Goal: Task Accomplishment & Management: Manage account settings

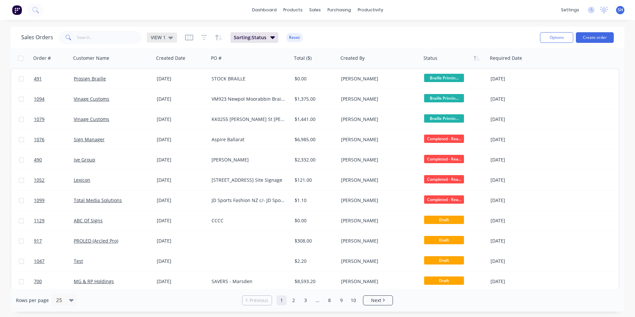
click at [164, 37] on span "VIEW 1" at bounding box center [158, 37] width 15 height 7
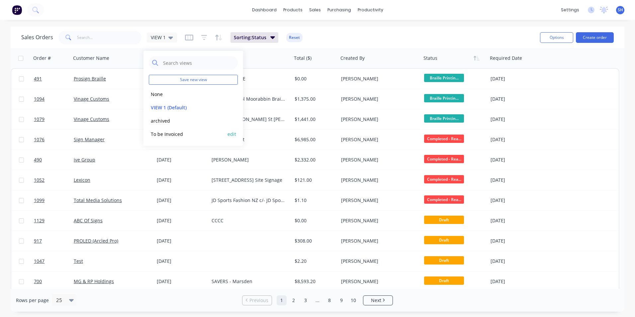
click at [175, 135] on button "To be Invoiced" at bounding box center [187, 134] width 76 height 8
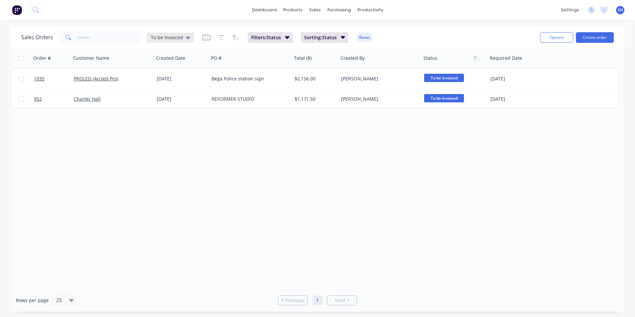
click at [163, 36] on span "To be Invoiced" at bounding box center [167, 37] width 32 height 7
click at [171, 108] on button "VIEW 1 (Default)" at bounding box center [187, 108] width 76 height 8
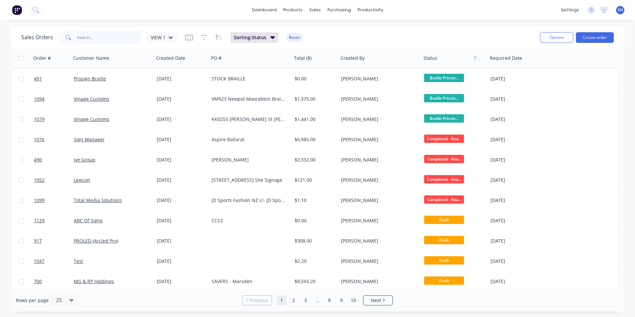
click at [90, 36] on input "text" at bounding box center [109, 37] width 65 height 13
type input "1109"
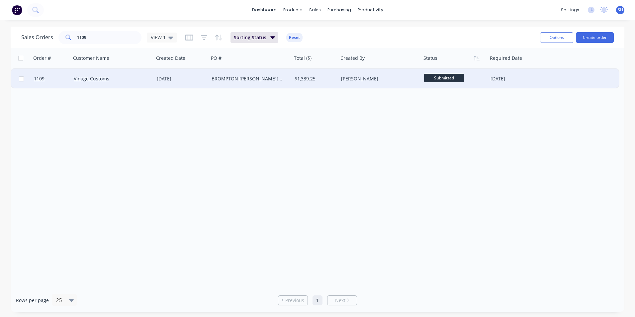
click at [134, 75] on div "Vinage Customs" at bounding box center [112, 79] width 83 height 20
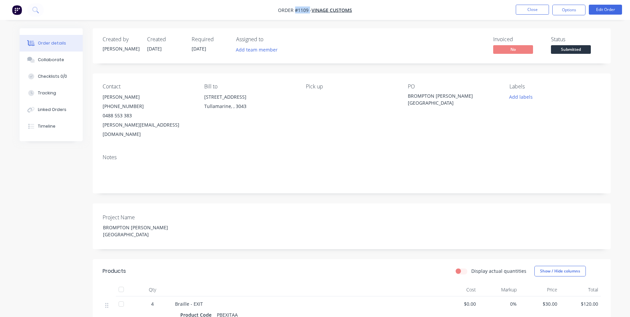
drag, startPoint x: 309, startPoint y: 11, endPoint x: 295, endPoint y: 11, distance: 14.3
click at [295, 11] on span "Order #1109 -" at bounding box center [295, 10] width 34 height 6
copy span "#1109"
drag, startPoint x: 465, startPoint y: 94, endPoint x: 405, endPoint y: 94, distance: 59.4
click at [405, 94] on div "Contact [PERSON_NAME] [PHONE_NUMBER] [PERSON_NAME][EMAIL_ADDRESS][DOMAIN_NAME] …" at bounding box center [352, 110] width 518 height 75
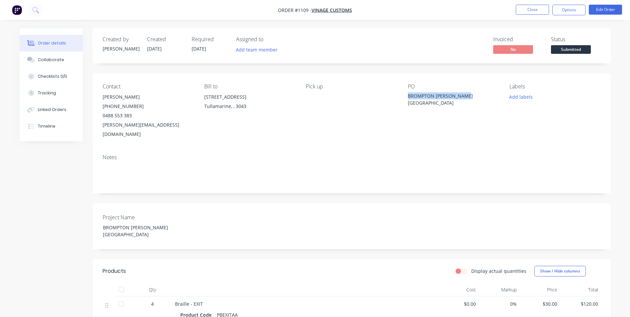
copy div "BROMPTON [PERSON_NAME][GEOGRAPHIC_DATA]"
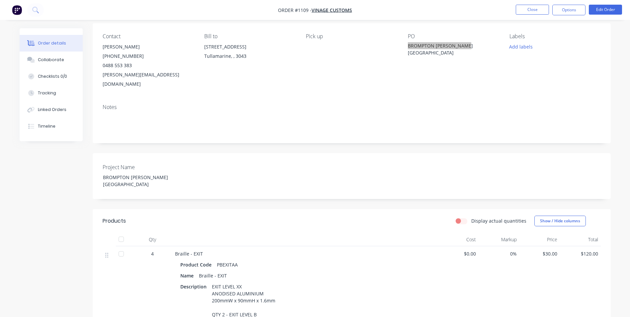
scroll to position [100, 0]
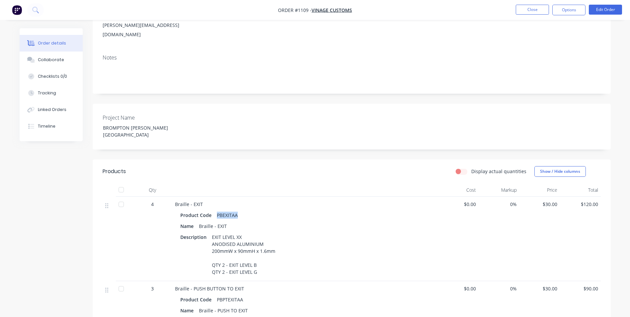
drag, startPoint x: 239, startPoint y: 199, endPoint x: 217, endPoint y: 197, distance: 22.7
click at [217, 210] on div "Product Code PBEXITAA" at bounding box center [305, 215] width 250 height 10
copy div "PBEXITAA"
drag, startPoint x: 256, startPoint y: 255, endPoint x: 212, endPoint y: 249, distance: 44.5
click at [212, 249] on div "EXIT LEVEL XX ANODISED ALUMINIUM 200mmW x 90mmH x 1.6mm QTY 2 - EXIT LEVEL B QT…" at bounding box center [243, 254] width 69 height 45
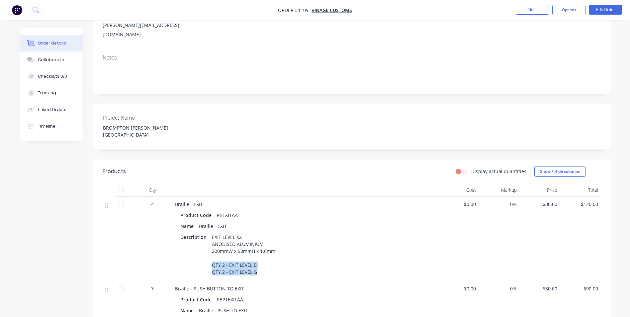
copy div "QTY 2 - EXIT LEVEL B QTY 2 - EXIT LEVEL G"
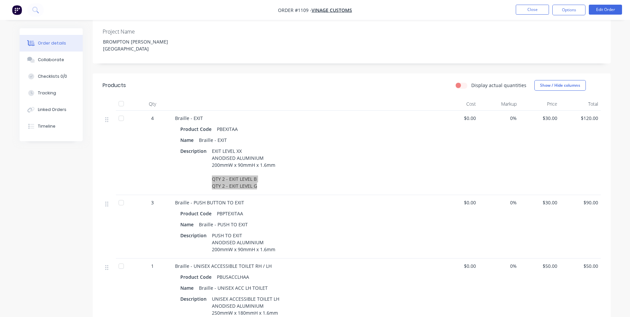
scroll to position [199, 0]
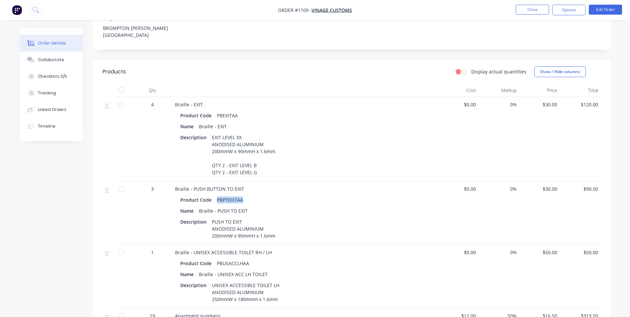
drag, startPoint x: 242, startPoint y: 185, endPoint x: 215, endPoint y: 183, distance: 27.3
click at [215, 195] on div "PBPTEXITAA" at bounding box center [230, 200] width 32 height 10
copy div "PBPTEXITAA"
drag, startPoint x: 249, startPoint y: 245, endPoint x: 217, endPoint y: 245, distance: 32.9
click at [217, 258] on div "PBUSACCLHAA" at bounding box center [233, 263] width 38 height 10
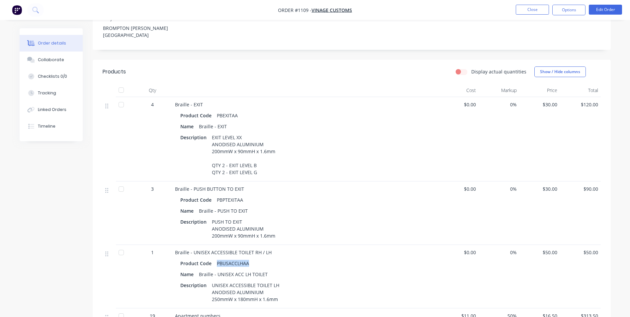
copy div "PBUSACCLHAA"
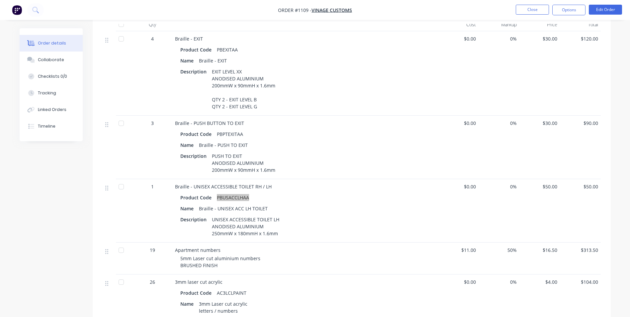
scroll to position [266, 0]
drag, startPoint x: 180, startPoint y: 241, endPoint x: 218, endPoint y: 250, distance: 38.7
click at [218, 250] on div "Apartment numbers 5mm Laser cut aluminium numbers BRUSHED FINISH" at bounding box center [305, 258] width 266 height 32
copy span "5mm Laser cut aluminium numbers BRUSHED FINISH"
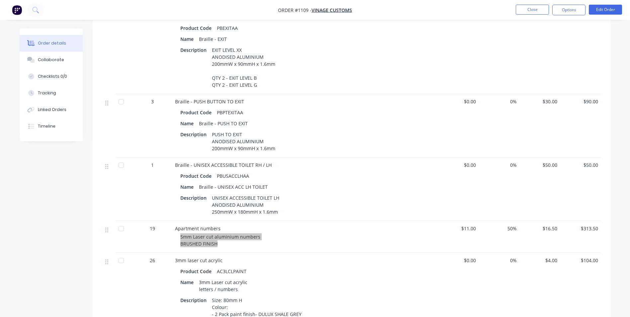
scroll to position [365, 0]
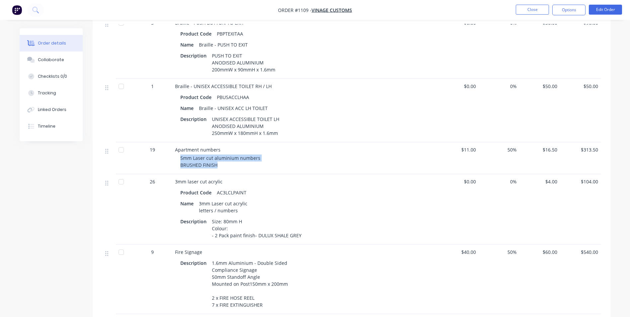
drag, startPoint x: 198, startPoint y: 186, endPoint x: 248, endPoint y: 194, distance: 50.2
click at [248, 199] on div "3mm Laser cut acrylic letters / numbers" at bounding box center [223, 207] width 54 height 17
drag, startPoint x: 248, startPoint y: 194, endPoint x: 298, endPoint y: 195, distance: 50.2
click at [298, 199] on div "Name 3mm Laser cut acrylic letters / numbers" at bounding box center [305, 207] width 250 height 17
drag, startPoint x: 212, startPoint y: 205, endPoint x: 206, endPoint y: 197, distance: 9.3
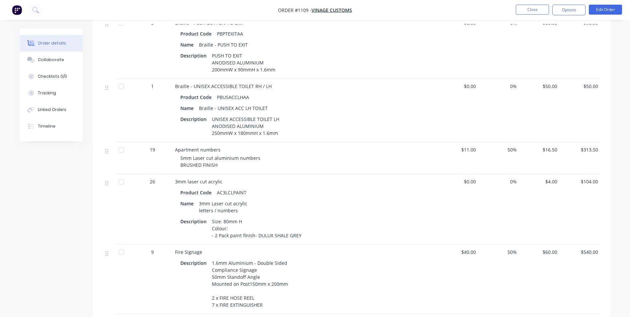
click at [212, 217] on div "Size: 80mm H Colour: - 2 Pack paint finish- DULUX SHALE GREY" at bounding box center [256, 229] width 95 height 24
drag, startPoint x: 199, startPoint y: 187, endPoint x: 250, endPoint y: 187, distance: 51.5
click at [250, 199] on div "Name 3mm Laser cut acrylic letters / numbers" at bounding box center [305, 207] width 250 height 17
copy div "3mm Laser cut acrylic"
drag, startPoint x: 211, startPoint y: 204, endPoint x: 304, endPoint y: 218, distance: 93.3
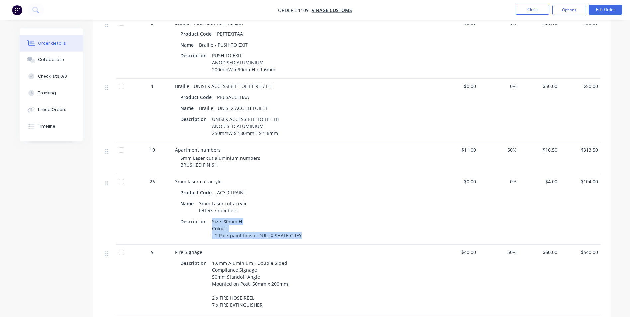
click at [304, 218] on div "Description Size: 80mm H Colour: - 2 Pack paint finish- DULUX SHALE GREY" at bounding box center [305, 229] width 250 height 24
copy div "Size: 80mm H Colour: - 2 Pack paint finish- DULUX SHALE GREY"
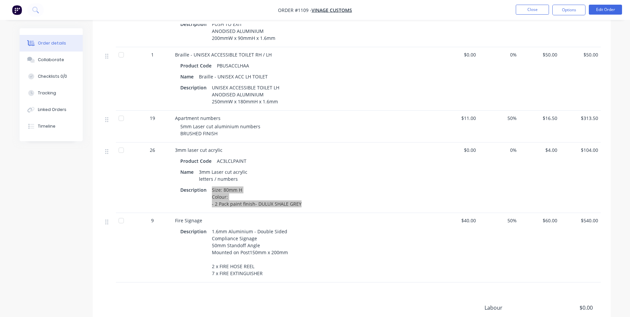
scroll to position [464, 0]
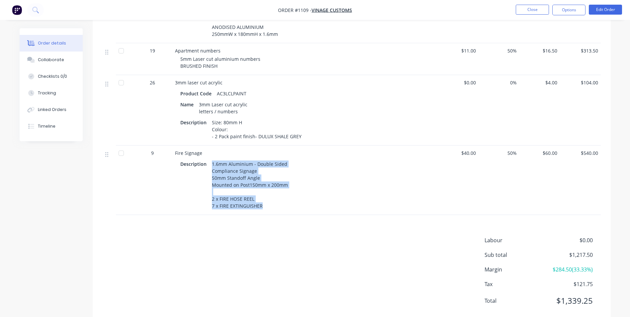
drag, startPoint x: 211, startPoint y: 147, endPoint x: 280, endPoint y: 194, distance: 83.6
click at [280, 194] on div "Fire Signage Description 1.6mm Aluminium - Double Sided Compliance Signage 50mm…" at bounding box center [305, 179] width 266 height 69
copy div "1.6mm Aluminium - Double Sided Compliance Signage 50mm Standoff Angle Mounted o…"
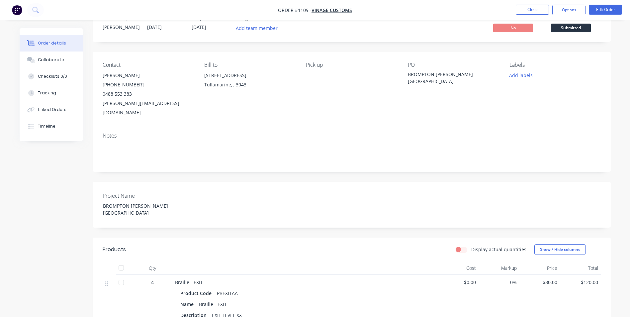
scroll to position [0, 0]
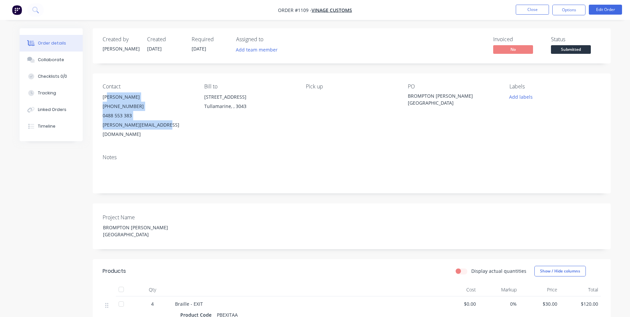
drag, startPoint x: 103, startPoint y: 96, endPoint x: 166, endPoint y: 131, distance: 71.9
click at [166, 131] on div "Contact [PERSON_NAME] [PHONE_NUMBER] [PERSON_NAME][EMAIL_ADDRESS][DOMAIN_NAME] …" at bounding box center [352, 110] width 518 height 75
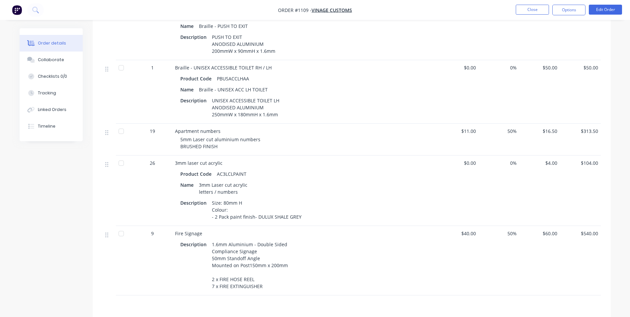
scroll to position [464, 0]
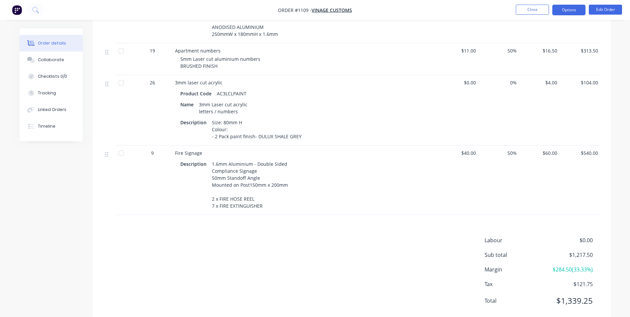
drag, startPoint x: 579, startPoint y: 6, endPoint x: 572, endPoint y: 14, distance: 10.4
click at [579, 6] on button "Options" at bounding box center [568, 10] width 33 height 11
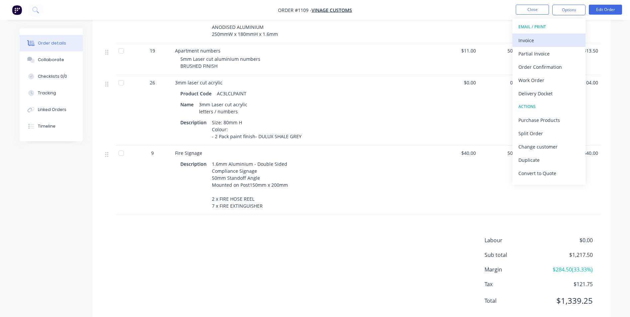
click at [547, 40] on div "Invoice" at bounding box center [548, 41] width 61 height 10
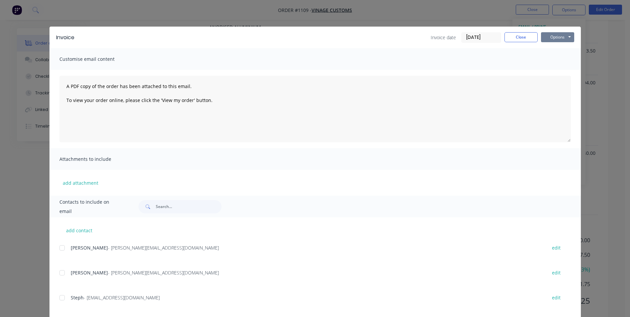
click at [556, 39] on button "Options" at bounding box center [557, 37] width 33 height 10
click at [556, 55] on button "Print" at bounding box center [562, 59] width 43 height 11
drag, startPoint x: 520, startPoint y: 39, endPoint x: 547, endPoint y: 22, distance: 32.2
click at [520, 39] on button "Close" at bounding box center [520, 37] width 33 height 10
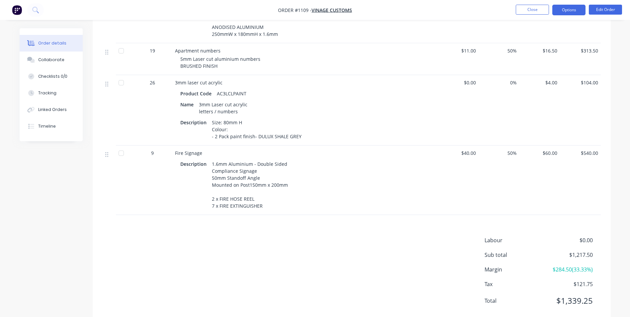
click at [561, 12] on button "Options" at bounding box center [568, 10] width 33 height 11
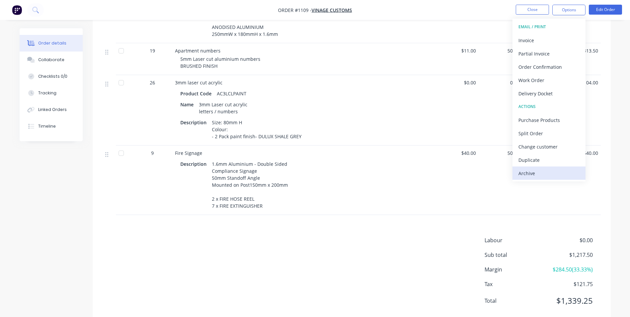
click at [552, 175] on div "Archive" at bounding box center [548, 173] width 61 height 10
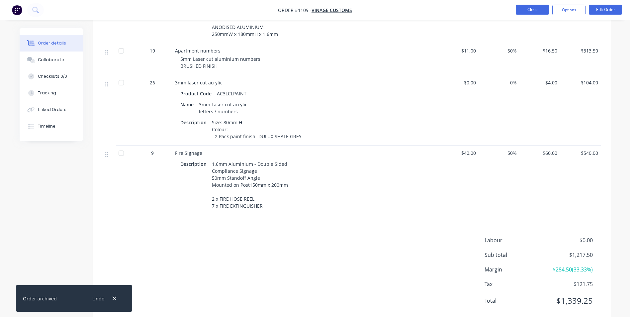
click at [539, 11] on button "Close" at bounding box center [532, 10] width 33 height 10
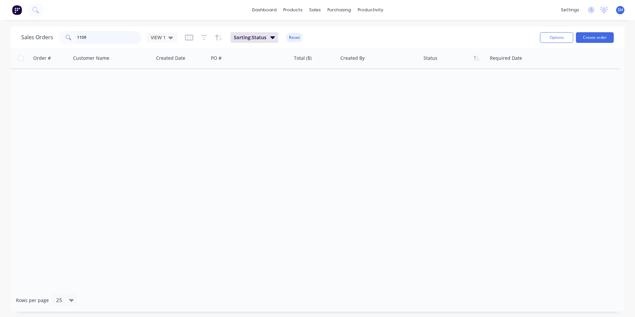
click at [111, 42] on input "1109" at bounding box center [109, 37] width 65 height 13
type input "1108"
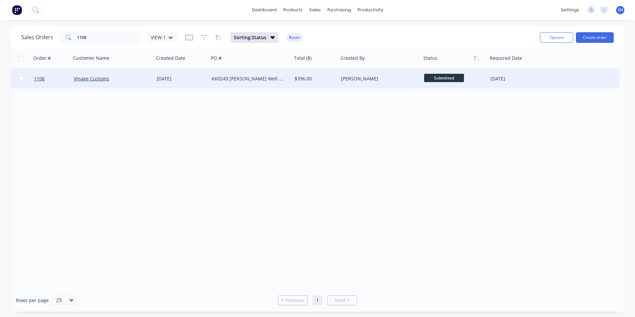
click at [197, 80] on div "[DATE]" at bounding box center [181, 78] width 49 height 7
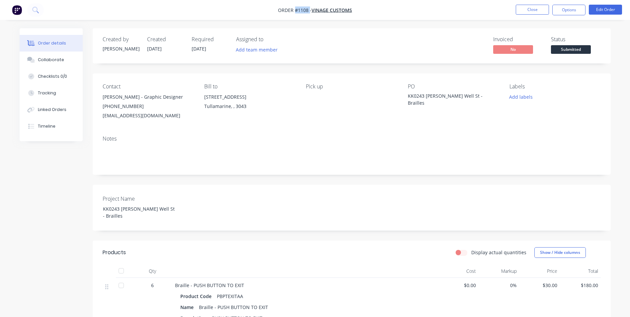
drag, startPoint x: 309, startPoint y: 10, endPoint x: 296, endPoint y: 9, distance: 13.4
click at [296, 9] on span "Order #1108 -" at bounding box center [295, 10] width 34 height 6
drag, startPoint x: 424, startPoint y: 95, endPoint x: 409, endPoint y: 95, distance: 15.0
click at [409, 95] on div "KK0243 [PERSON_NAME] Well St - Brailles" at bounding box center [449, 99] width 83 height 14
drag, startPoint x: 475, startPoint y: 96, endPoint x: 407, endPoint y: 96, distance: 68.4
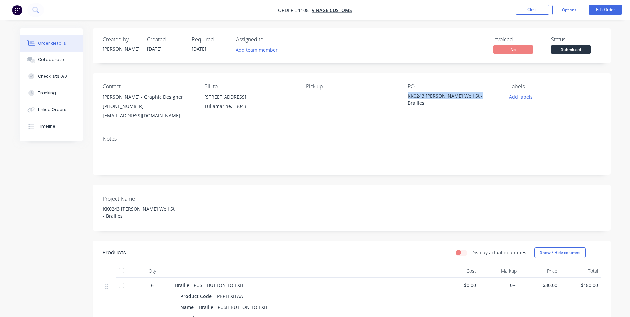
click at [407, 96] on div "Contact [PERSON_NAME] - Graphic Designer [PHONE_NUMBER] [EMAIL_ADDRESS][DOMAIN_…" at bounding box center [352, 101] width 518 height 57
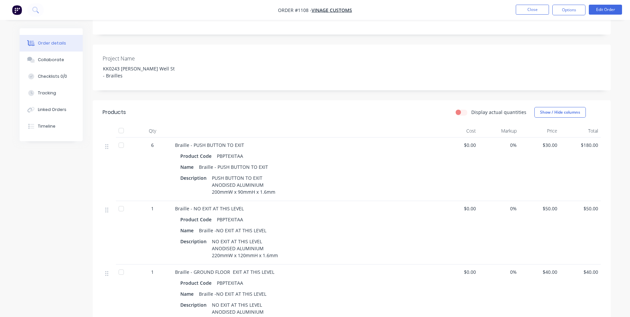
scroll to position [166, 0]
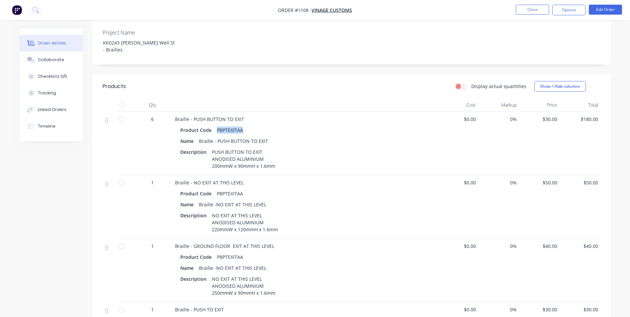
drag, startPoint x: 241, startPoint y: 124, endPoint x: 215, endPoint y: 125, distance: 26.6
click at [215, 125] on div "PBPTEXITAA" at bounding box center [230, 130] width 32 height 10
drag, startPoint x: 244, startPoint y: 186, endPoint x: 216, endPoint y: 188, distance: 27.6
click at [216, 189] on div "PBPTEXITAA" at bounding box center [230, 194] width 32 height 10
drag, startPoint x: 264, startPoint y: 197, endPoint x: 216, endPoint y: 198, distance: 48.2
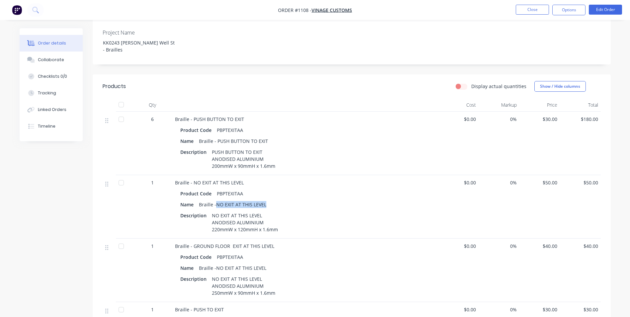
click at [216, 200] on div "Braille -NO EXIT AT THIS LEVEL" at bounding box center [232, 205] width 73 height 10
drag, startPoint x: 242, startPoint y: 250, endPoint x: 217, endPoint y: 248, distance: 25.3
click at [217, 252] on div "PBPTEXITAA" at bounding box center [230, 257] width 32 height 10
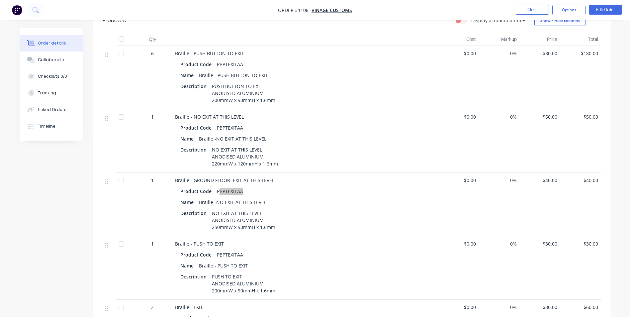
scroll to position [232, 0]
drag, startPoint x: 268, startPoint y: 171, endPoint x: 193, endPoint y: 171, distance: 74.4
click at [193, 176] on span "Braille - GROUND FLOOR EXIT AT THIS LEVEL" at bounding box center [224, 179] width 99 height 6
drag, startPoint x: 242, startPoint y: 46, endPoint x: 193, endPoint y: 41, distance: 49.1
click at [193, 45] on div "Braille - PUSH BUTTON TO EXIT Product Code PBPTEXITAA Name Braille - PUSH BUTTO…" at bounding box center [305, 76] width 266 height 63
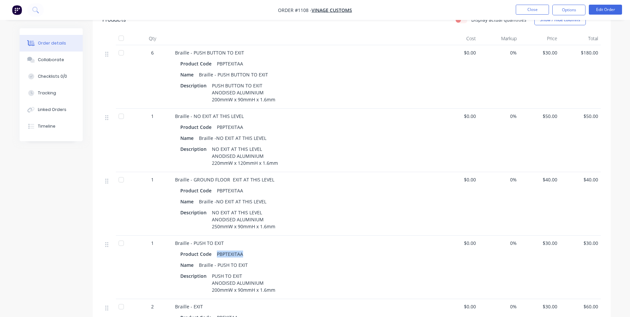
drag, startPoint x: 243, startPoint y: 247, endPoint x: 216, endPoint y: 244, distance: 26.8
click at [216, 249] on div "PBPTEXITAA" at bounding box center [230, 254] width 32 height 10
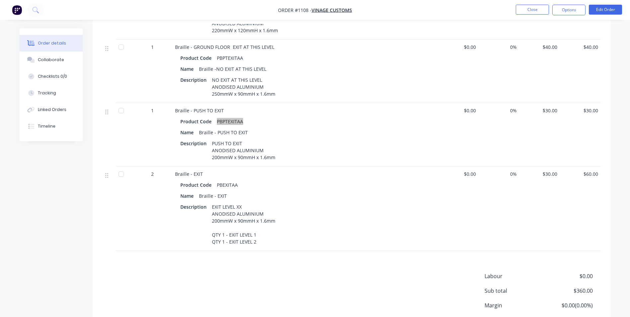
scroll to position [365, 0]
drag, startPoint x: 236, startPoint y: 176, endPoint x: 217, endPoint y: 175, distance: 19.3
click at [217, 180] on div "PBEXITAA" at bounding box center [227, 185] width 26 height 10
drag, startPoint x: 212, startPoint y: 226, endPoint x: 255, endPoint y: 236, distance: 44.8
click at [255, 236] on div "EXIT LEVEL XX ANODISED ALUMINIUM 200mmW x 90mmH x 1.6mm QTY 1 - EXIT LEVEL 1 QT…" at bounding box center [243, 224] width 69 height 45
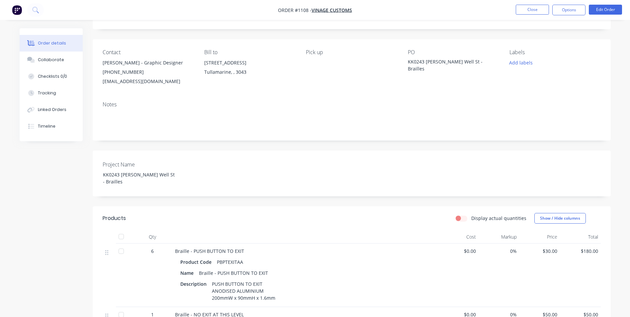
scroll to position [33, 0]
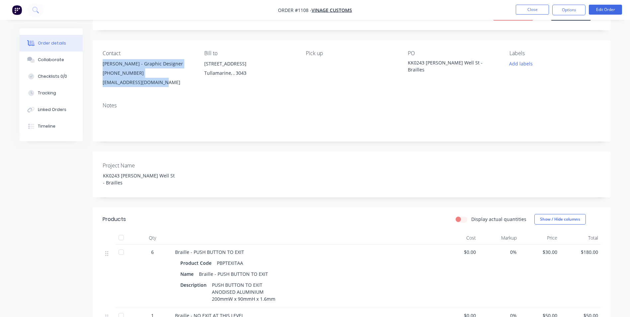
drag, startPoint x: 166, startPoint y: 82, endPoint x: 99, endPoint y: 62, distance: 69.7
click at [99, 62] on div "Contact [PERSON_NAME] - Graphic Designer [PHONE_NUMBER] [EMAIL_ADDRESS][DOMAIN_…" at bounding box center [352, 68] width 518 height 57
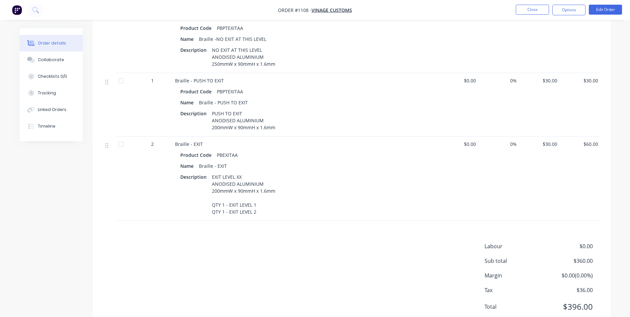
scroll to position [399, 0]
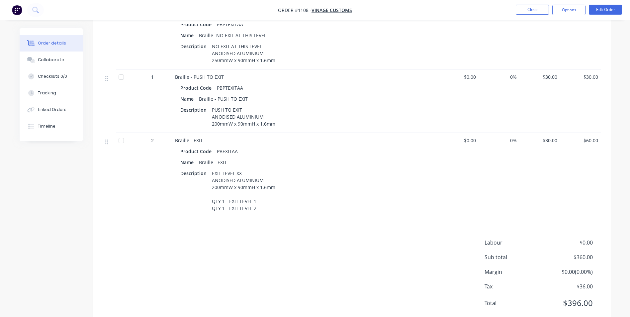
drag, startPoint x: 570, startPoint y: 11, endPoint x: 571, endPoint y: 18, distance: 6.7
click at [570, 11] on button "Options" at bounding box center [568, 10] width 33 height 11
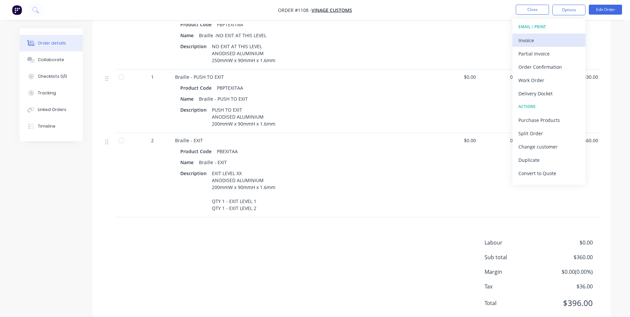
click at [562, 38] on div "Invoice" at bounding box center [548, 41] width 61 height 10
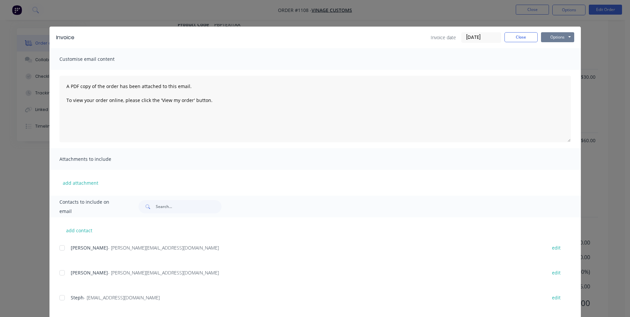
click at [570, 36] on button "Options" at bounding box center [557, 37] width 33 height 10
click at [562, 57] on button "Print" at bounding box center [562, 59] width 43 height 11
click at [515, 34] on button "Close" at bounding box center [520, 37] width 33 height 10
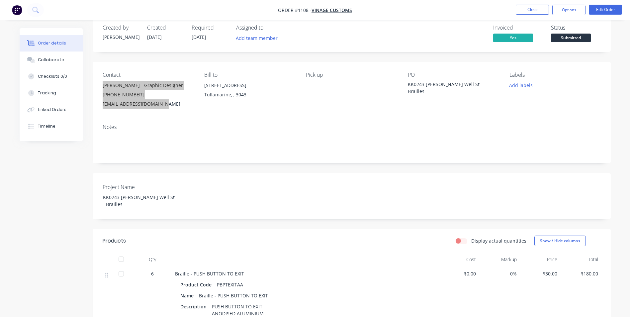
scroll to position [0, 0]
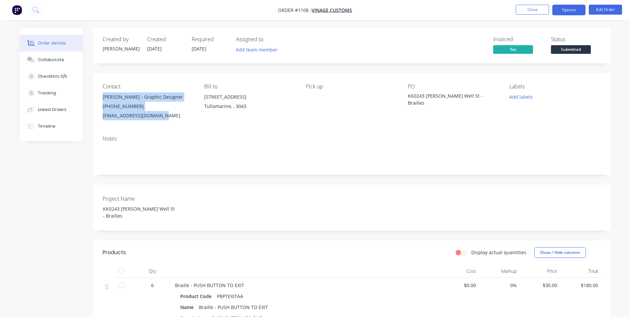
click at [565, 8] on button "Options" at bounding box center [568, 10] width 33 height 11
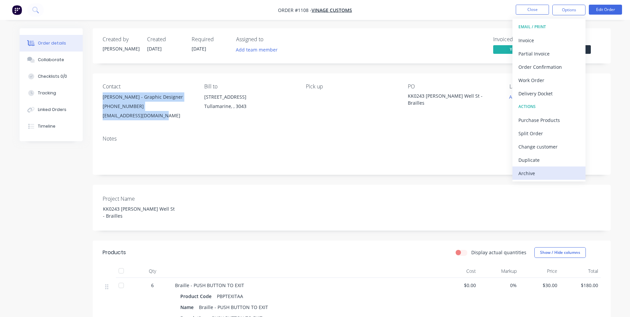
click at [553, 174] on div "Archive" at bounding box center [548, 173] width 61 height 10
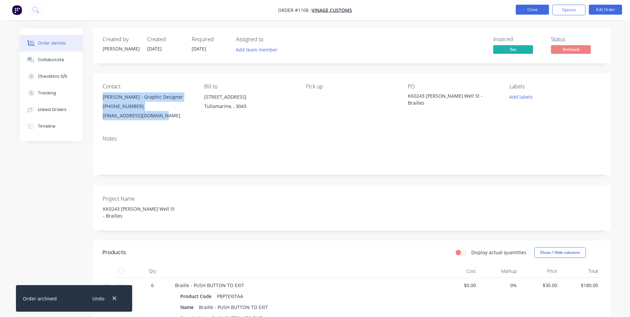
click at [534, 8] on button "Close" at bounding box center [532, 10] width 33 height 10
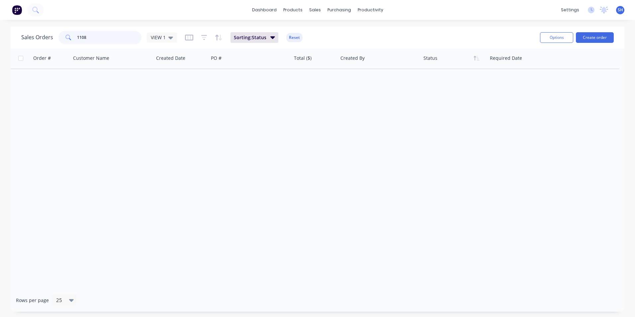
click at [109, 37] on input "1108" at bounding box center [109, 37] width 65 height 13
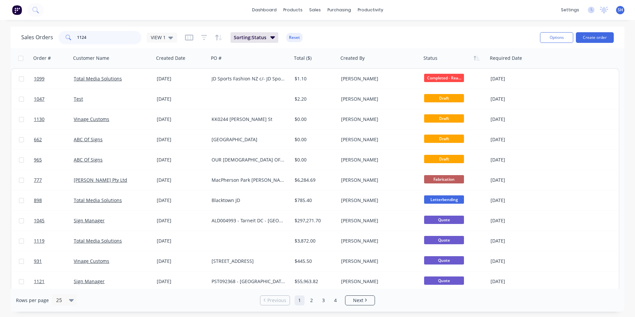
type input "1124"
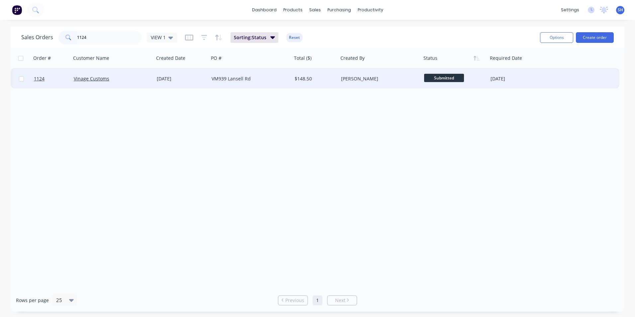
click at [211, 79] on div "VM939 Lansell Rd" at bounding box center [250, 79] width 83 height 20
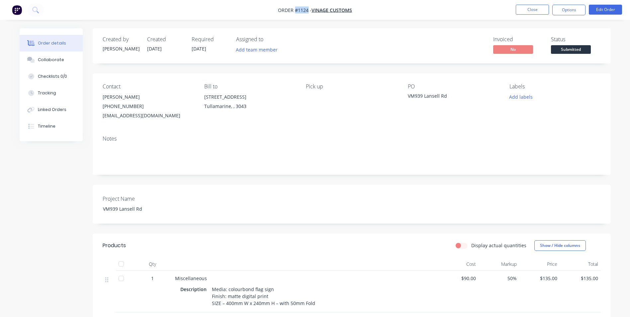
drag, startPoint x: 308, startPoint y: 11, endPoint x: 294, endPoint y: 10, distance: 14.3
click at [294, 10] on span "Order #1124 -" at bounding box center [295, 10] width 34 height 6
drag, startPoint x: 447, startPoint y: 96, endPoint x: 407, endPoint y: 95, distance: 39.9
click at [407, 95] on div "Contact [PERSON_NAME] [PHONE_NUMBER] [EMAIL_ADDRESS][DOMAIN_NAME] Bill to [STRE…" at bounding box center [352, 101] width 518 height 57
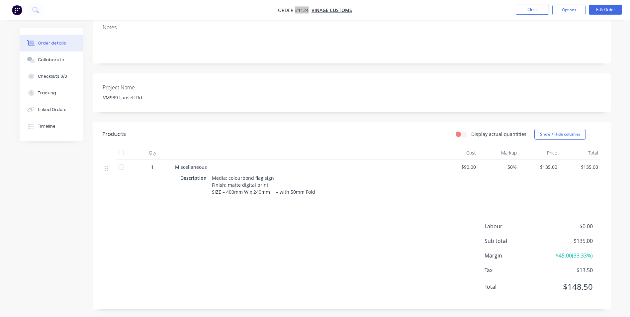
scroll to position [114, 0]
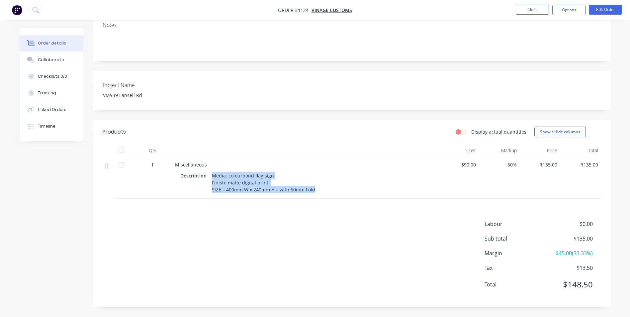
drag, startPoint x: 211, startPoint y: 174, endPoint x: 322, endPoint y: 198, distance: 113.4
click at [322, 198] on div "Miscellaneous Description Media: colourbond flag sign Finish: matte digital pri…" at bounding box center [305, 178] width 266 height 42
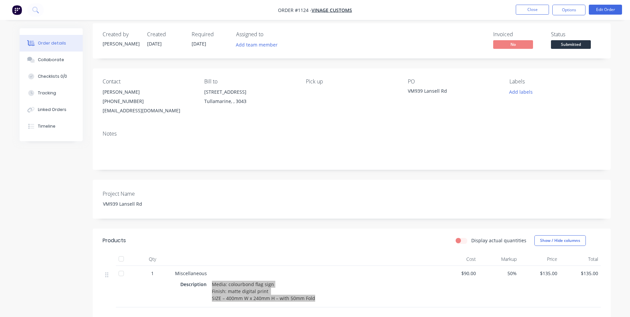
scroll to position [0, 0]
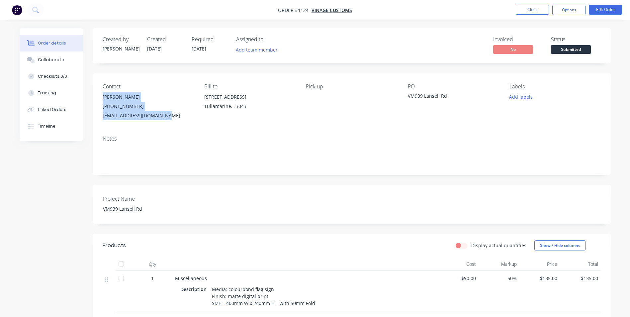
drag, startPoint x: 102, startPoint y: 95, endPoint x: 169, endPoint y: 121, distance: 72.2
click at [169, 121] on div "Contact [PERSON_NAME] [PHONE_NUMBER] [EMAIL_ADDRESS][DOMAIN_NAME] Bill to [STRE…" at bounding box center [352, 101] width 518 height 57
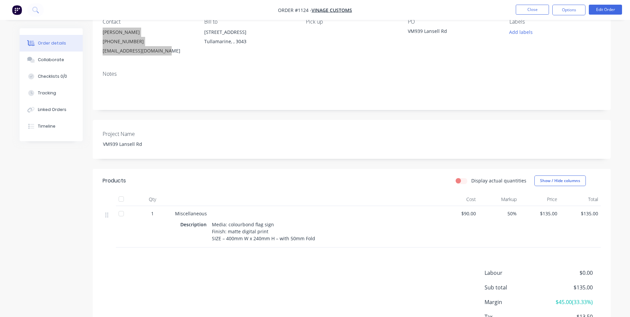
scroll to position [114, 0]
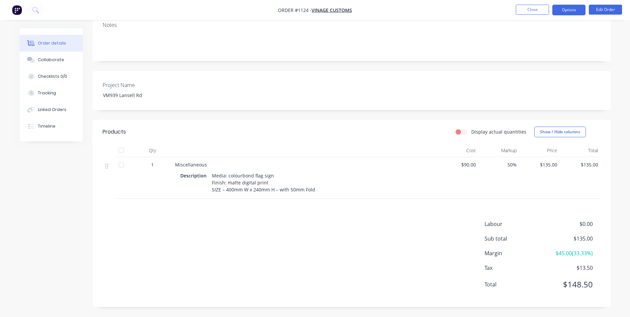
click at [560, 13] on button "Options" at bounding box center [568, 10] width 33 height 11
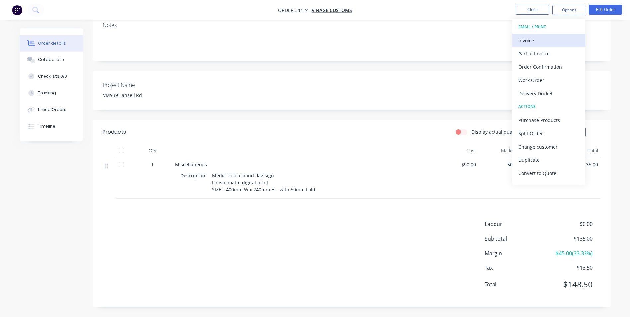
click at [543, 43] on div "Invoice" at bounding box center [548, 41] width 61 height 10
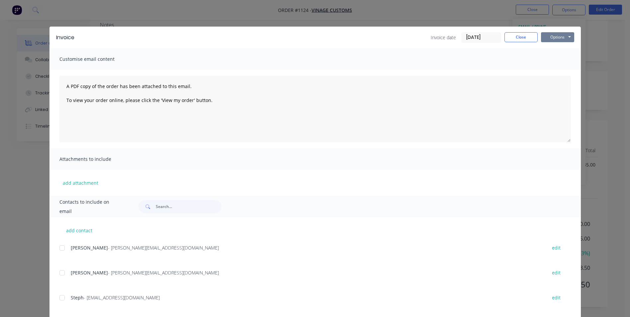
click at [555, 36] on button "Options" at bounding box center [557, 37] width 33 height 10
click at [552, 62] on button "Print" at bounding box center [562, 59] width 43 height 11
drag, startPoint x: 522, startPoint y: 40, endPoint x: 536, endPoint y: 39, distance: 14.0
click at [523, 40] on button "Close" at bounding box center [520, 37] width 33 height 10
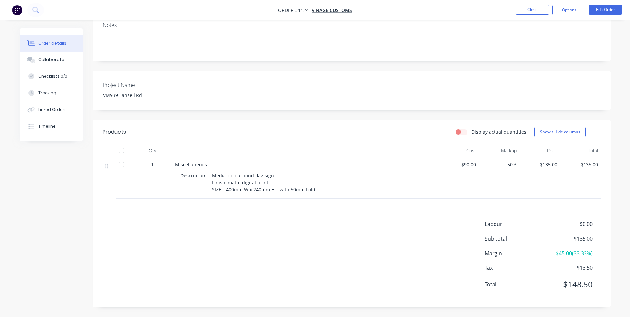
drag, startPoint x: 576, startPoint y: 9, endPoint x: 575, endPoint y: 17, distance: 7.8
click at [577, 9] on button "Options" at bounding box center [568, 10] width 33 height 11
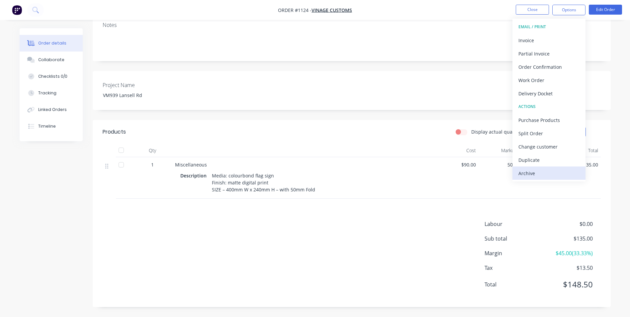
click at [550, 176] on div "Archive" at bounding box center [548, 173] width 61 height 10
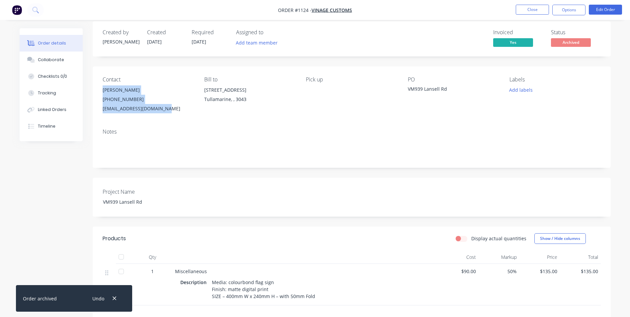
scroll to position [0, 0]
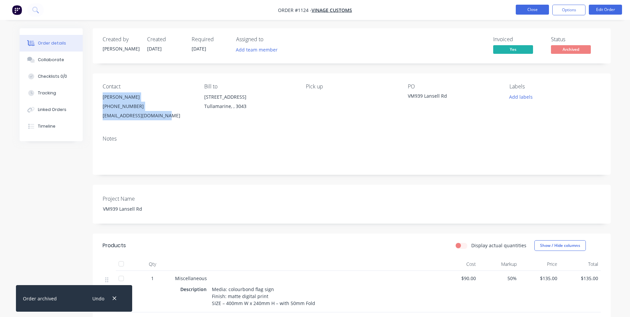
click at [539, 12] on button "Close" at bounding box center [532, 10] width 33 height 10
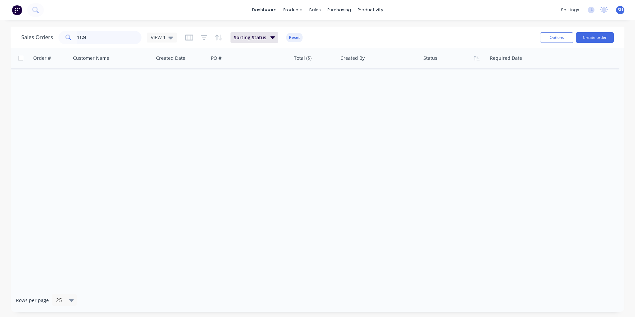
click at [94, 36] on input "1124" at bounding box center [109, 37] width 65 height 13
type input "1079"
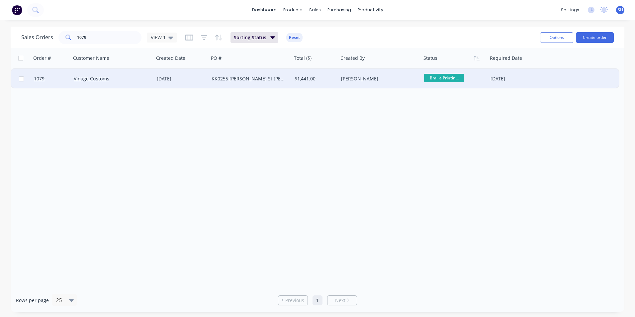
click at [247, 79] on div "KK0255 [PERSON_NAME] St [PERSON_NAME]" at bounding box center [249, 78] width 74 height 7
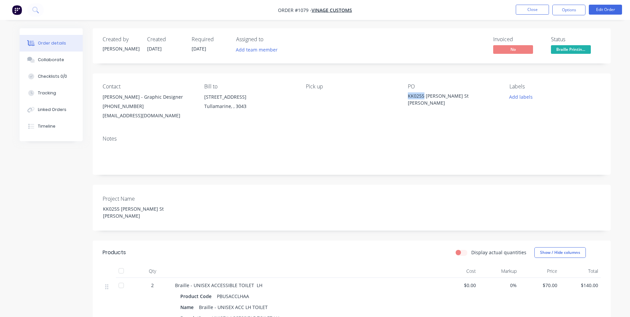
drag, startPoint x: 424, startPoint y: 96, endPoint x: 407, endPoint y: 96, distance: 16.9
click at [408, 96] on div "KK0255 [PERSON_NAME] St [PERSON_NAME]" at bounding box center [449, 99] width 83 height 14
drag, startPoint x: 308, startPoint y: 9, endPoint x: 296, endPoint y: 10, distance: 12.7
click at [296, 10] on span "Order #1079 -" at bounding box center [295, 10] width 34 height 6
drag, startPoint x: 421, startPoint y: 103, endPoint x: 408, endPoint y: 95, distance: 15.3
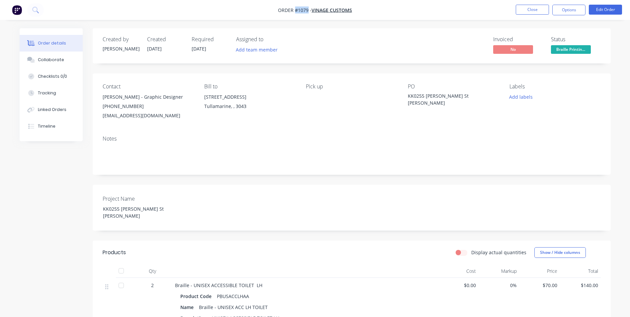
click at [408, 95] on div "KK0255 [PERSON_NAME] St [PERSON_NAME]" at bounding box center [449, 99] width 83 height 14
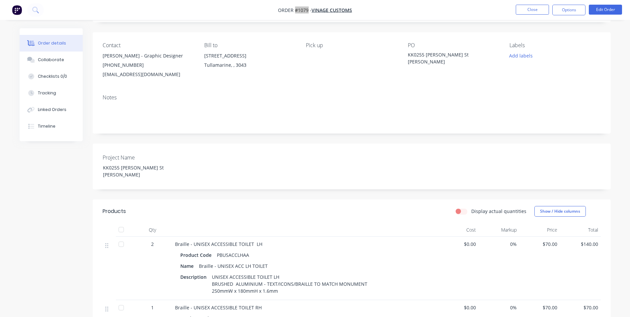
scroll to position [100, 0]
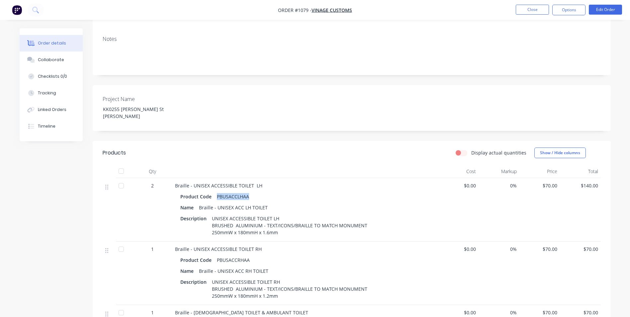
drag, startPoint x: 251, startPoint y: 196, endPoint x: 209, endPoint y: 194, distance: 42.3
click at [209, 194] on div "Product Code PBUSACCLHAA" at bounding box center [305, 197] width 250 height 10
drag, startPoint x: 266, startPoint y: 206, endPoint x: 200, endPoint y: 205, distance: 65.4
click at [200, 205] on div "Braille - UNISEX ACC LH TOILET" at bounding box center [233, 208] width 74 height 10
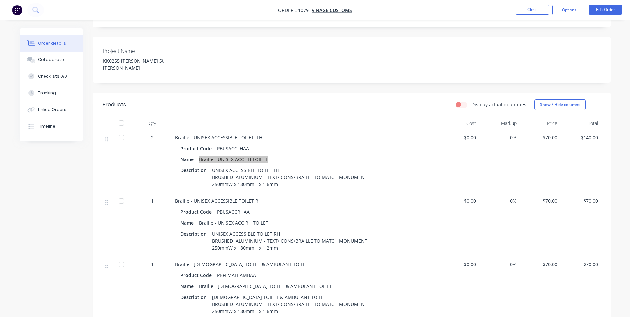
scroll to position [166, 0]
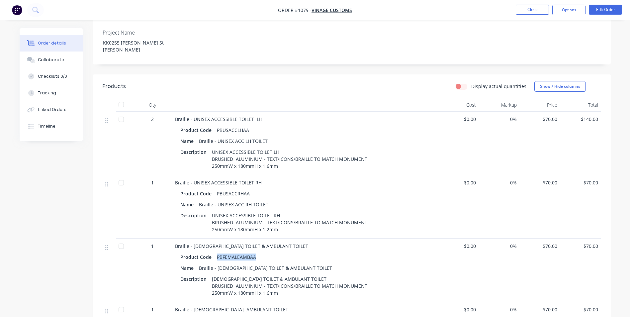
drag, startPoint x: 258, startPoint y: 258, endPoint x: 217, endPoint y: 253, distance: 41.8
click at [217, 253] on div "Product Code PBFEMALEAMBAA" at bounding box center [305, 257] width 250 height 10
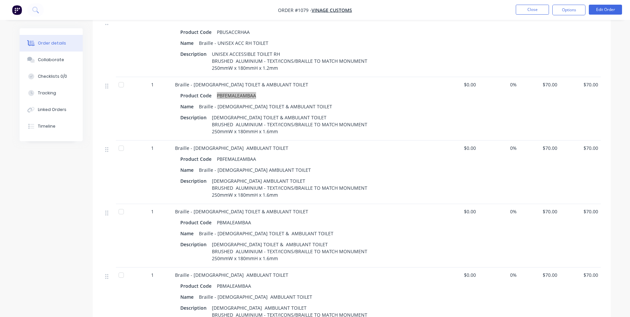
scroll to position [332, 0]
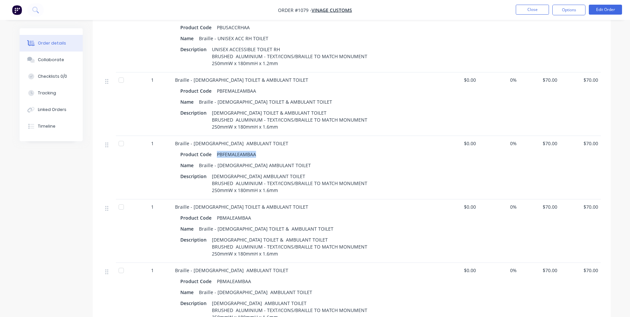
drag, startPoint x: 247, startPoint y: 153, endPoint x: 217, endPoint y: 153, distance: 29.9
click at [217, 153] on div "PBFEMALEAMBAA" at bounding box center [236, 154] width 45 height 10
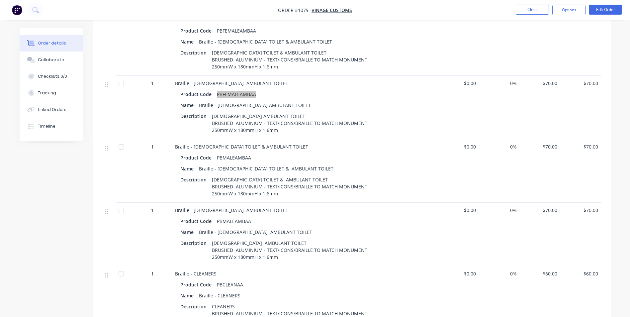
scroll to position [399, 0]
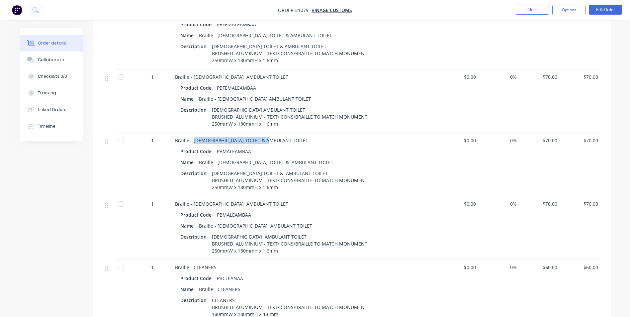
drag, startPoint x: 267, startPoint y: 140, endPoint x: 184, endPoint y: 143, distance: 83.4
click at [193, 138] on span "Braille - [DEMOGRAPHIC_DATA] TOILET & AMBULANT TOILET" at bounding box center [241, 140] width 133 height 6
click at [237, 218] on div "PBMALEAMBAA" at bounding box center [234, 215] width 40 height 10
drag, startPoint x: 275, startPoint y: 227, endPoint x: 217, endPoint y: 225, distance: 57.8
click at [217, 225] on div "Name Braille - [DEMOGRAPHIC_DATA] AMBULANT TOILET" at bounding box center [305, 226] width 250 height 10
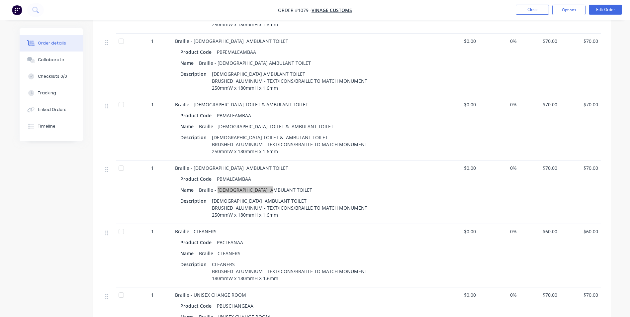
scroll to position [498, 0]
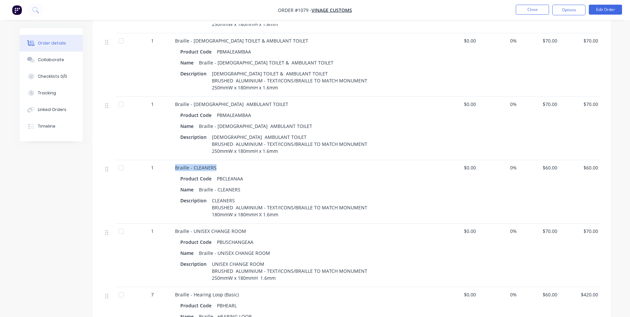
drag, startPoint x: 217, startPoint y: 167, endPoint x: 157, endPoint y: 185, distance: 62.2
click at [174, 169] on div "Braille - CLEANERS Product Code PBCLEANAA Name Braille - CLEANERS Description C…" at bounding box center [305, 191] width 266 height 63
click at [212, 262] on div "UNISEX CHANGE ROOM BRUSHED ALUMINIUM - TEXT/ICONS/BRAILLE TO MATCH MONUMENT 250…" at bounding box center [289, 271] width 161 height 24
drag, startPoint x: 270, startPoint y: 252, endPoint x: 217, endPoint y: 253, distance: 53.8
click at [217, 253] on div "Braille - UNISEX CHANGE ROOM" at bounding box center [234, 253] width 76 height 10
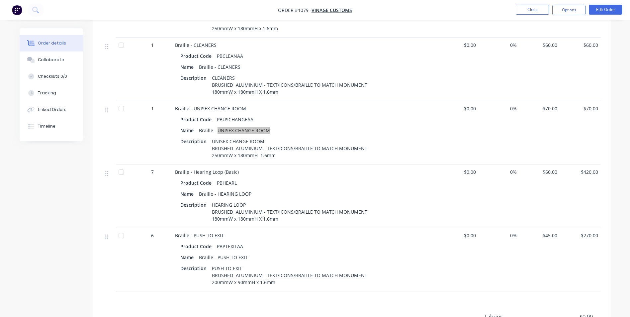
scroll to position [631, 0]
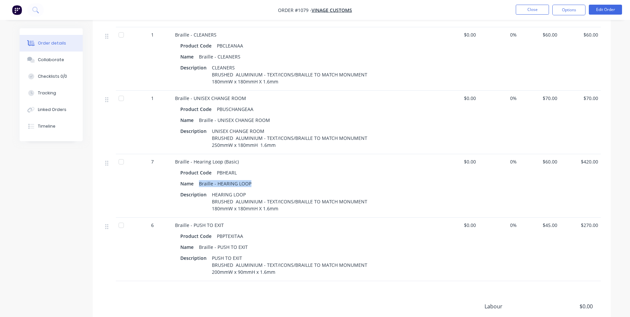
drag, startPoint x: 249, startPoint y: 183, endPoint x: 199, endPoint y: 182, distance: 50.5
click at [199, 182] on div "Braille - HEARING LOOP" at bounding box center [225, 184] width 58 height 10
drag, startPoint x: 226, startPoint y: 224, endPoint x: 193, endPoint y: 225, distance: 33.2
click at [193, 225] on div "Braille - PUSH TO EXIT" at bounding box center [305, 225] width 260 height 7
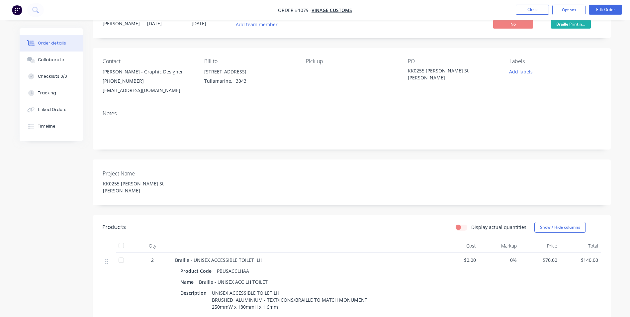
scroll to position [0, 0]
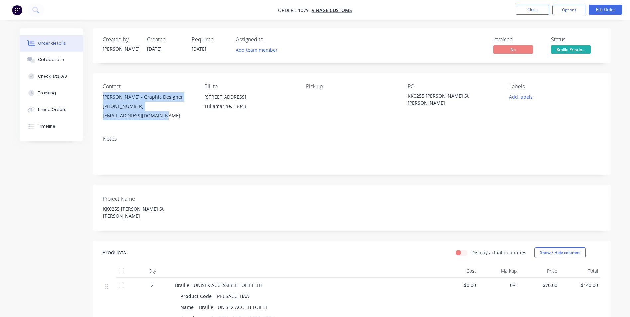
drag, startPoint x: 101, startPoint y: 96, endPoint x: 171, endPoint y: 121, distance: 74.1
click at [171, 121] on div "Contact [PERSON_NAME] - Graphic Designer [PHONE_NUMBER] [EMAIL_ADDRESS][DOMAIN_…" at bounding box center [352, 101] width 518 height 57
click at [561, 15] on button "Options" at bounding box center [568, 10] width 33 height 11
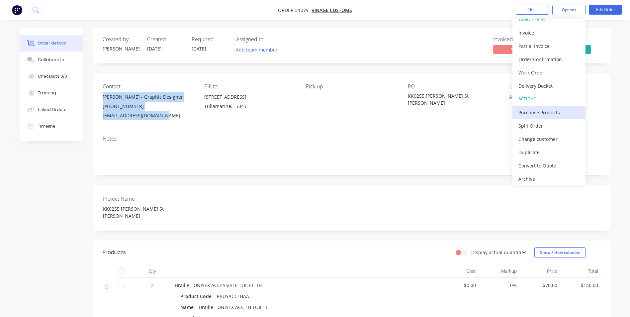
scroll to position [10, 0]
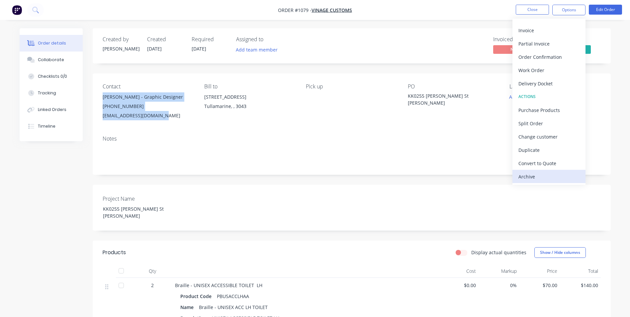
click at [547, 180] on div "Archive" at bounding box center [548, 177] width 61 height 10
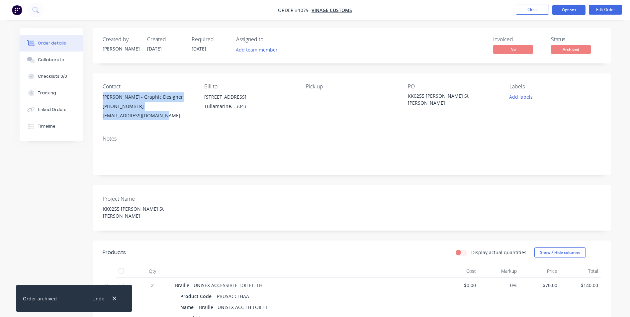
click at [556, 9] on button "Options" at bounding box center [568, 10] width 33 height 11
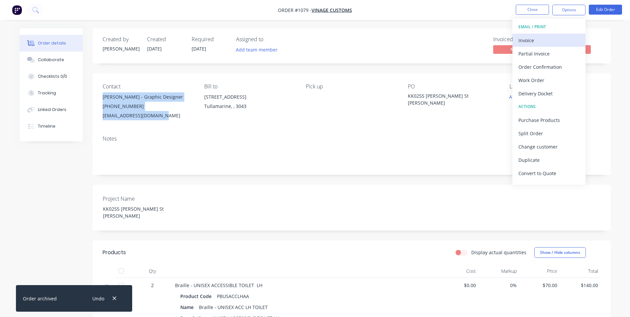
click at [542, 41] on div "Invoice" at bounding box center [548, 41] width 61 height 10
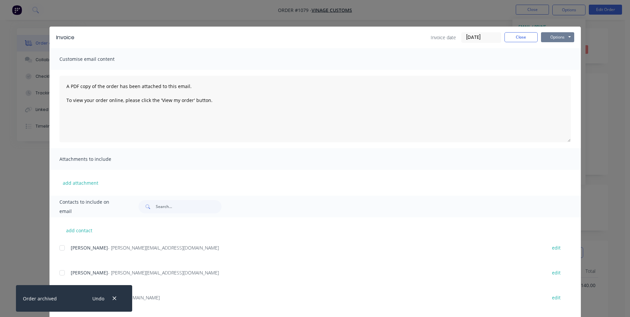
click at [549, 35] on button "Options" at bounding box center [557, 37] width 33 height 10
click at [548, 61] on button "Print" at bounding box center [562, 59] width 43 height 11
click at [508, 35] on button "Close" at bounding box center [520, 37] width 33 height 10
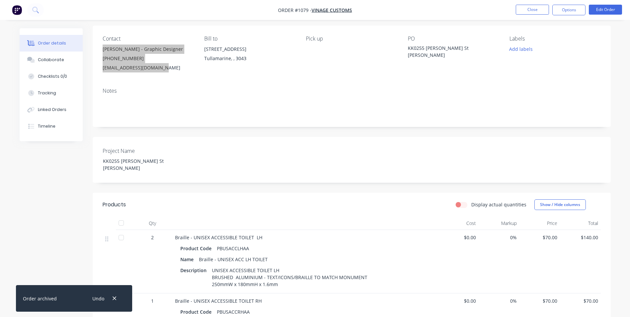
scroll to position [0, 0]
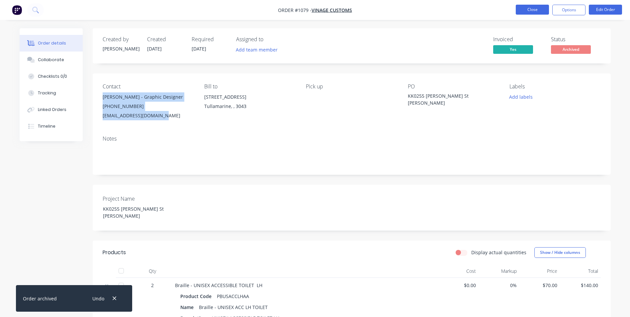
click at [532, 12] on button "Close" at bounding box center [532, 10] width 33 height 10
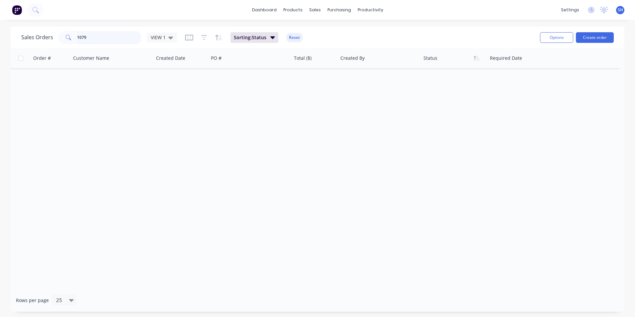
click at [115, 35] on input "1079" at bounding box center [109, 37] width 65 height 13
drag, startPoint x: 114, startPoint y: 35, endPoint x: 65, endPoint y: 31, distance: 49.0
click at [65, 31] on div "1079" at bounding box center [99, 37] width 83 height 13
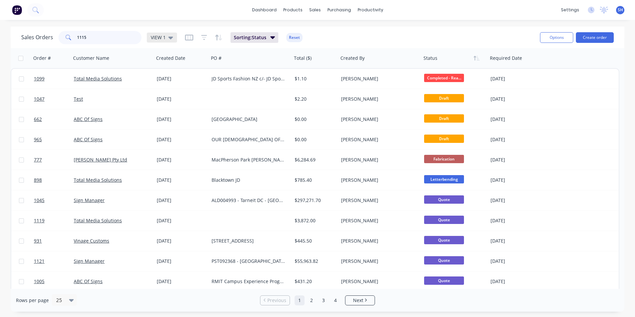
type input "1115"
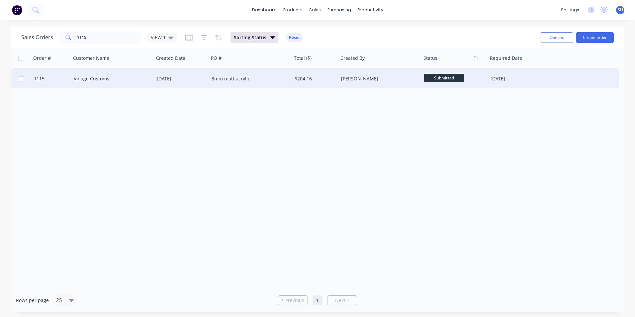
click at [270, 76] on div "3mm matt acrylic" at bounding box center [249, 78] width 74 height 7
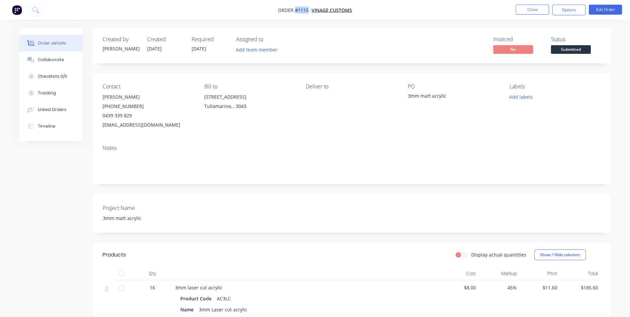
drag, startPoint x: 307, startPoint y: 11, endPoint x: 295, endPoint y: 11, distance: 12.6
click at [295, 11] on span "Order #1115 -" at bounding box center [295, 10] width 34 height 6
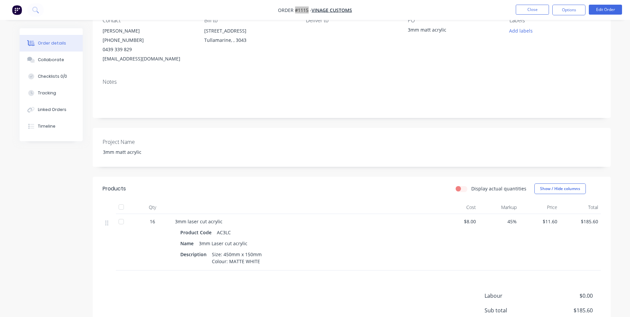
scroll to position [133, 0]
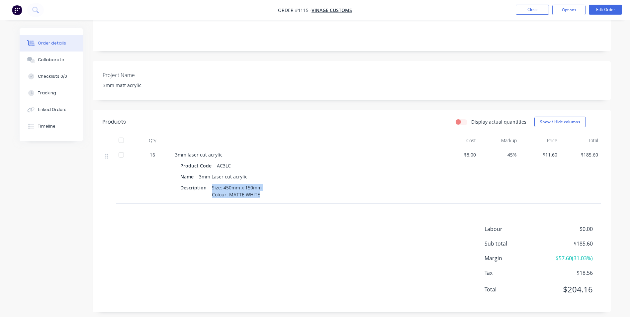
drag, startPoint x: 211, startPoint y: 187, endPoint x: 268, endPoint y: 199, distance: 58.2
click at [268, 199] on div "3mm laser cut acrylic Product Code AC3LC Name 3mm Laser cut acrylic Description…" at bounding box center [305, 175] width 266 height 56
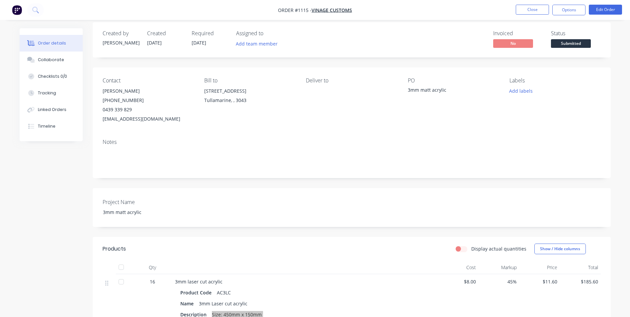
scroll to position [0, 0]
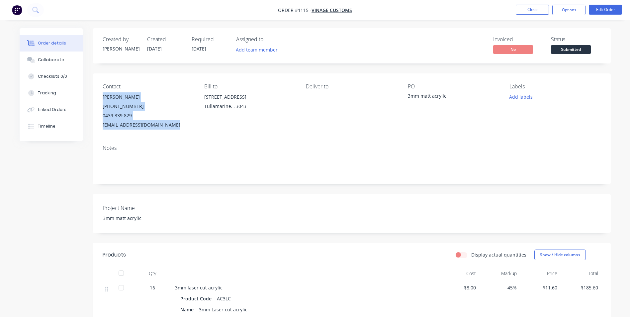
drag, startPoint x: 102, startPoint y: 96, endPoint x: 178, endPoint y: 128, distance: 82.6
click at [178, 128] on div "Contact [PERSON_NAME] [PHONE_NUMBER] [EMAIL_ADDRESS][DOMAIN_NAME] Bill to [STRE…" at bounding box center [352, 106] width 518 height 66
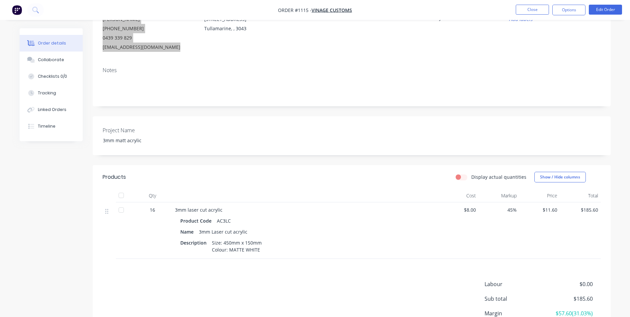
scroll to position [138, 0]
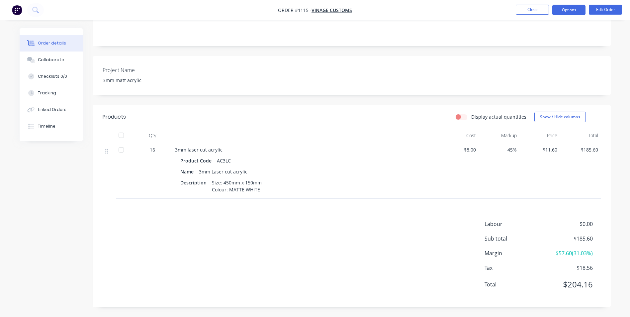
click at [570, 13] on button "Options" at bounding box center [568, 10] width 33 height 11
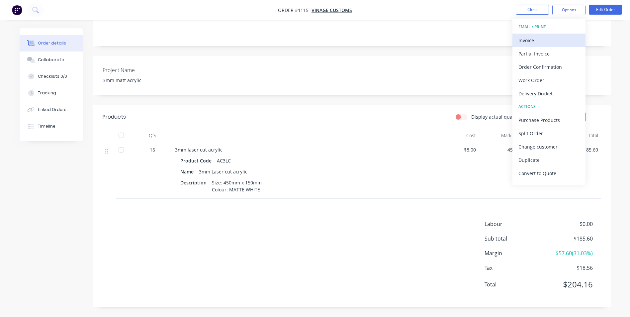
click at [546, 40] on div "Invoice" at bounding box center [548, 41] width 61 height 10
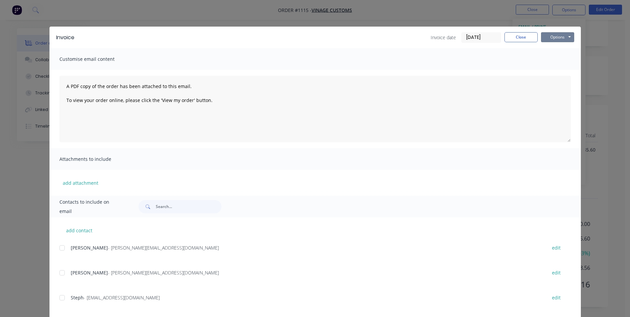
click at [561, 38] on button "Options" at bounding box center [557, 37] width 33 height 10
click at [556, 60] on button "Print" at bounding box center [562, 59] width 43 height 11
click at [519, 36] on button "Close" at bounding box center [520, 37] width 33 height 10
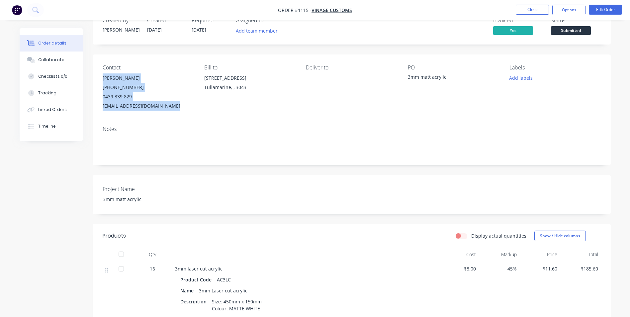
scroll to position [0, 0]
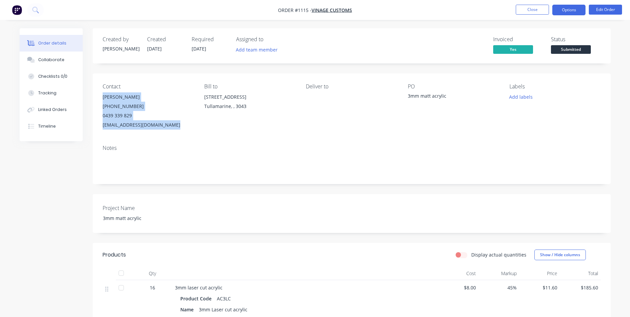
click at [571, 13] on button "Options" at bounding box center [568, 10] width 33 height 11
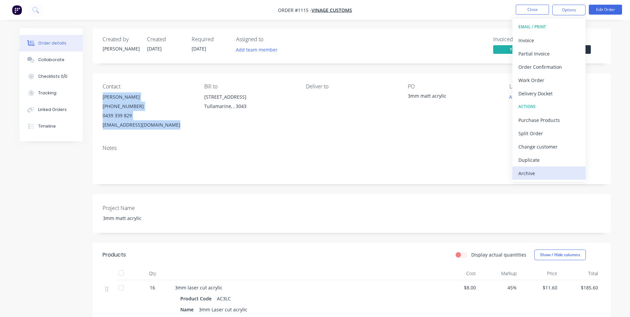
click at [541, 175] on div "Archive" at bounding box center [548, 173] width 61 height 10
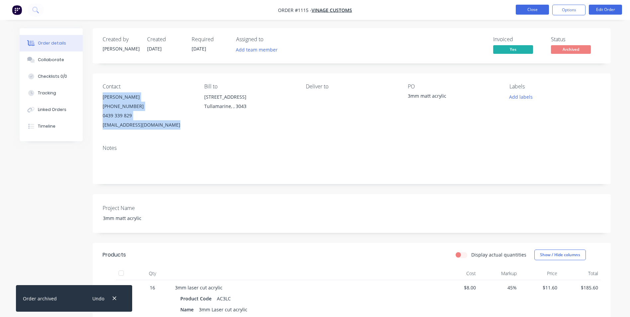
click at [531, 9] on button "Close" at bounding box center [532, 10] width 33 height 10
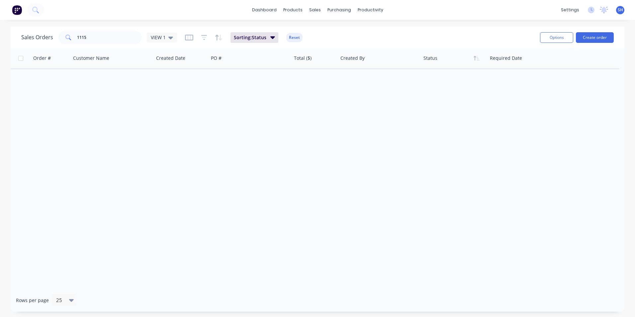
drag, startPoint x: 336, startPoint y: 125, endPoint x: 304, endPoint y: 114, distance: 33.9
click at [337, 125] on div "Order # Customer Name Created Date PO # Total ($) Created By Status Required Da…" at bounding box center [318, 168] width 614 height 240
click at [108, 37] on input "1115" at bounding box center [109, 37] width 65 height 13
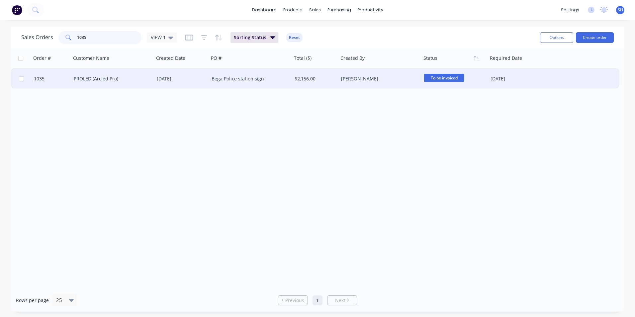
type input "1035"
click at [239, 76] on div "Bega Police station sign" at bounding box center [249, 78] width 74 height 7
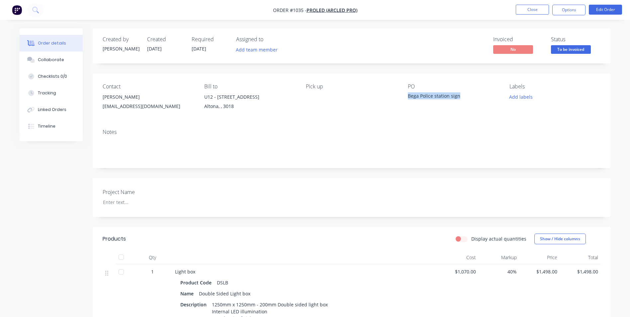
drag, startPoint x: 460, startPoint y: 95, endPoint x: 407, endPoint y: 93, distance: 52.2
click at [408, 93] on div "Bega Police station sign" at bounding box center [449, 96] width 83 height 9
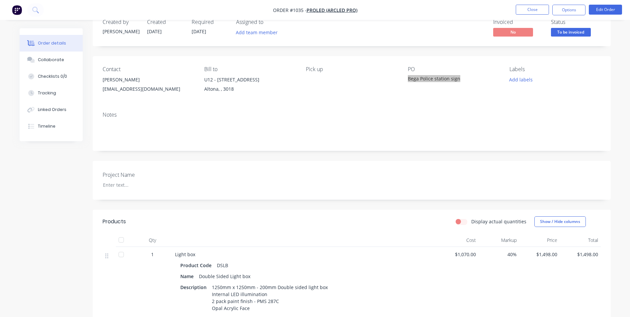
scroll to position [33, 0]
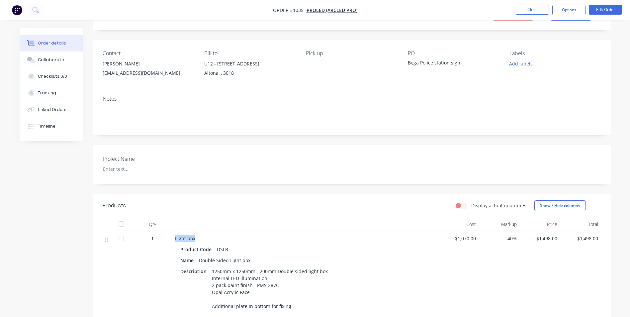
drag, startPoint x: 196, startPoint y: 237, endPoint x: 172, endPoint y: 236, distance: 23.3
click at [172, 236] on div "Light box Product Code DSLB Name Double Sided Light box Description 1250mm x 12…" at bounding box center [305, 273] width 266 height 84
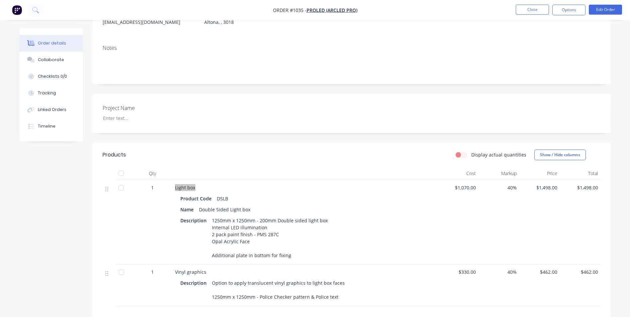
scroll to position [133, 0]
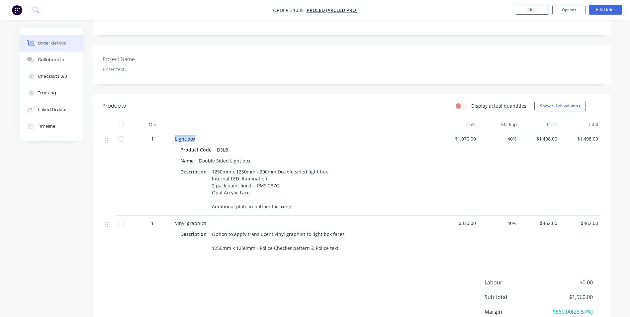
drag, startPoint x: 212, startPoint y: 172, endPoint x: 299, endPoint y: 210, distance: 95.0
click at [299, 210] on div "1250mm x 1250mm - 200mm Double sided light box Internal LED illumination 2 pack…" at bounding box center [269, 189] width 121 height 45
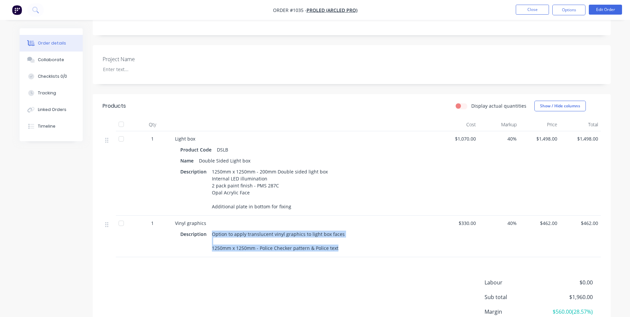
drag, startPoint x: 212, startPoint y: 240, endPoint x: 346, endPoint y: 260, distance: 135.4
click at [346, 257] on div "Vinyl graphics Description Option to apply translucent vinyl graphics to light …" at bounding box center [305, 237] width 266 height 42
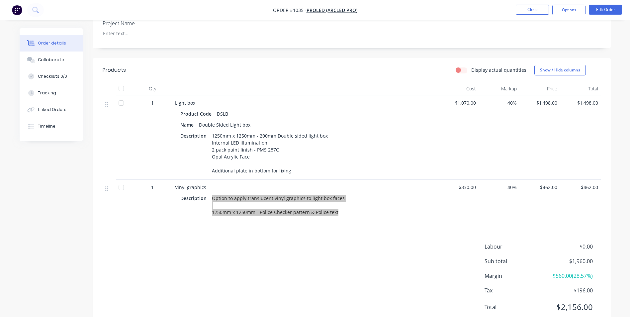
scroll to position [198, 0]
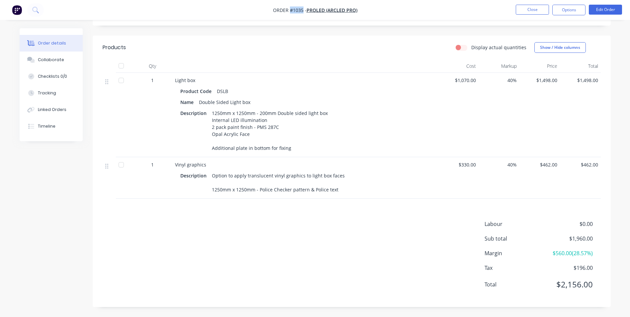
drag, startPoint x: 303, startPoint y: 11, endPoint x: 289, endPoint y: 12, distance: 14.0
click at [289, 12] on span "Order #1035 -" at bounding box center [290, 10] width 34 height 6
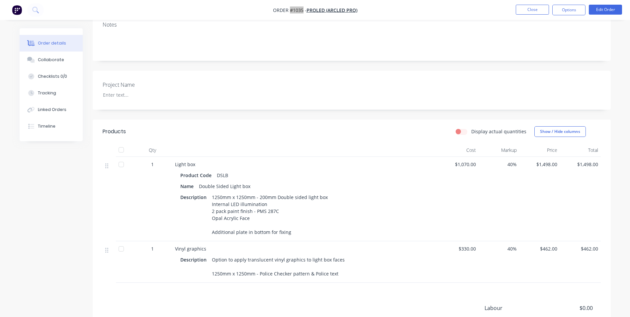
scroll to position [32, 0]
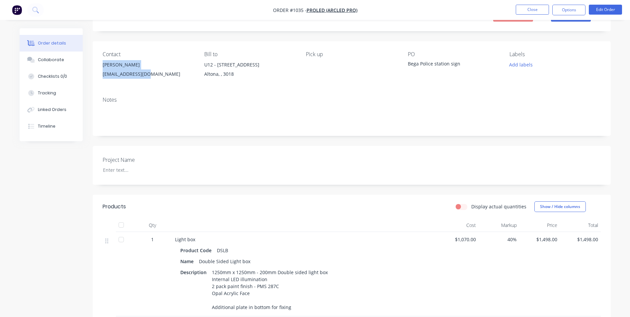
drag, startPoint x: 147, startPoint y: 74, endPoint x: 104, endPoint y: 62, distance: 45.2
click at [104, 62] on div "[PERSON_NAME] [PERSON_NAME][EMAIL_ADDRESS][DOMAIN_NAME]" at bounding box center [148, 70] width 91 height 21
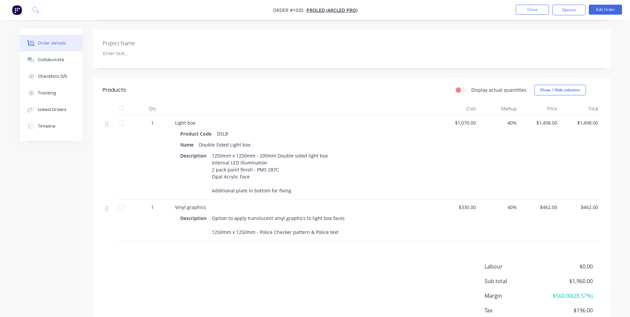
scroll to position [198, 0]
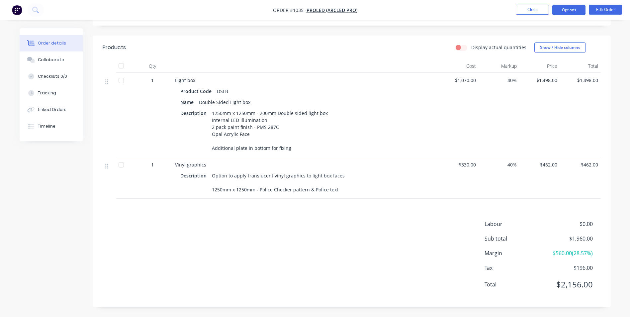
click at [574, 8] on button "Options" at bounding box center [568, 10] width 33 height 11
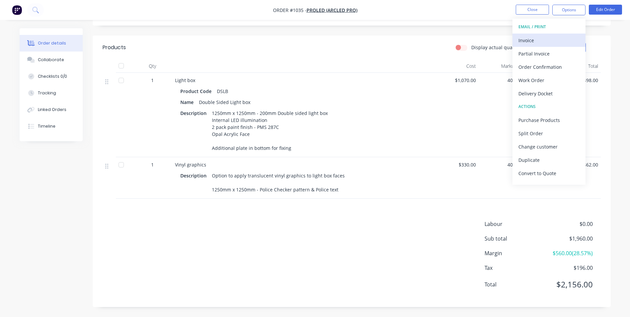
click at [548, 41] on div "Invoice" at bounding box center [548, 41] width 61 height 10
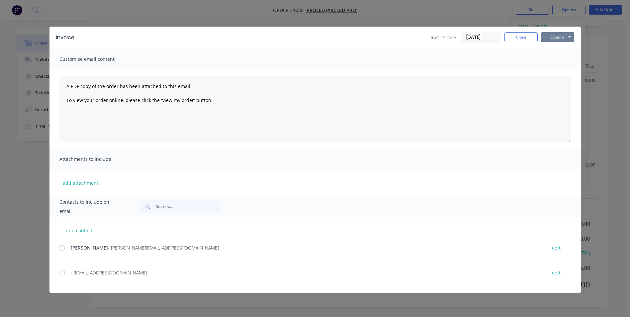
click at [558, 37] on button "Options" at bounding box center [557, 37] width 33 height 10
click at [555, 60] on button "Print" at bounding box center [562, 59] width 43 height 11
drag, startPoint x: 517, startPoint y: 38, endPoint x: 529, endPoint y: 38, distance: 12.3
click at [518, 38] on button "Close" at bounding box center [520, 37] width 33 height 10
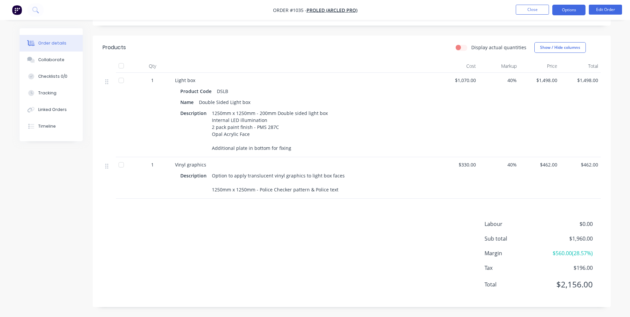
click at [559, 12] on button "Options" at bounding box center [568, 10] width 33 height 11
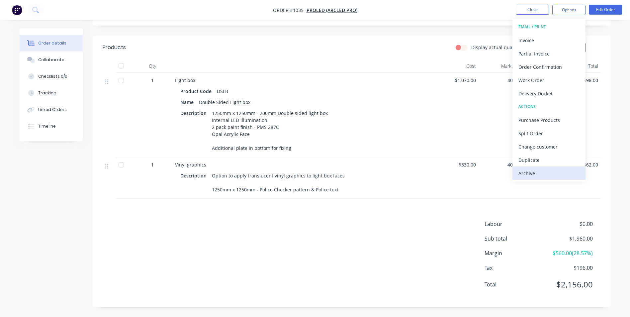
click at [556, 175] on div "Archive" at bounding box center [548, 173] width 61 height 10
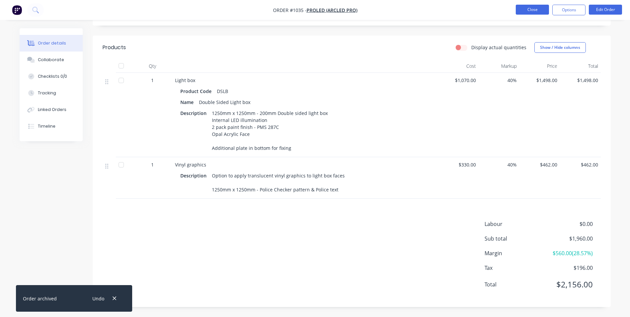
click at [539, 9] on button "Close" at bounding box center [532, 10] width 33 height 10
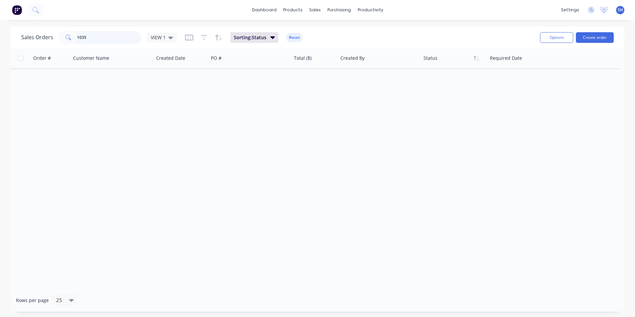
click at [120, 34] on input "1035" at bounding box center [109, 37] width 65 height 13
drag, startPoint x: 120, startPoint y: 34, endPoint x: 74, endPoint y: 30, distance: 46.1
click at [74, 30] on div "Sales Orders 1035 VIEW 1 Sorting: Status Reset" at bounding box center [277, 37] width 513 height 16
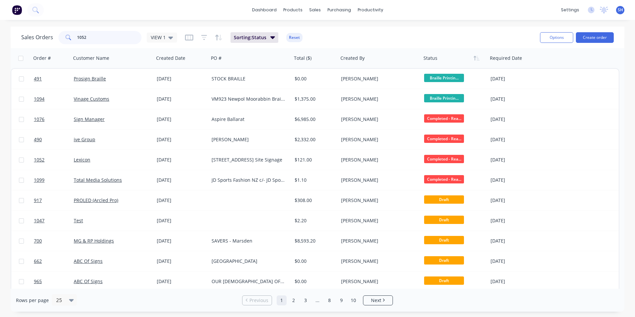
type input "1052"
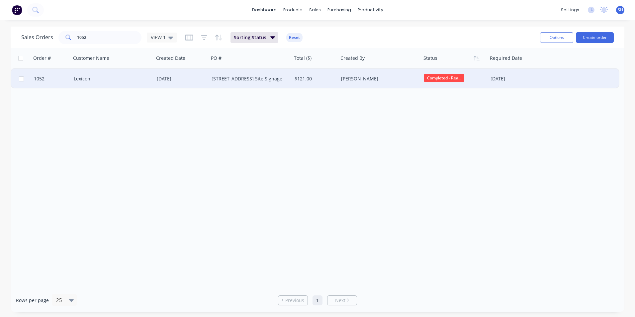
click at [122, 76] on div "Lexicon" at bounding box center [111, 78] width 74 height 7
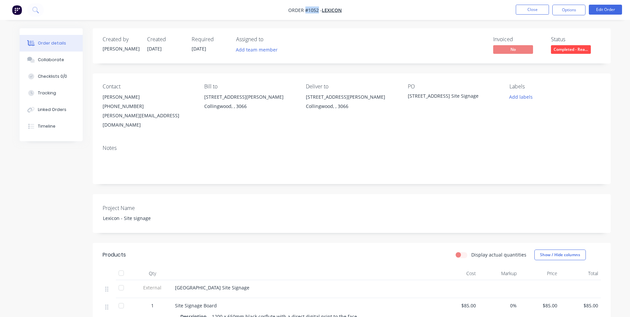
drag, startPoint x: 318, startPoint y: 9, endPoint x: 306, endPoint y: 7, distance: 12.7
click at [306, 7] on span "Order #1052 -" at bounding box center [305, 10] width 34 height 6
drag, startPoint x: 418, startPoint y: 97, endPoint x: 406, endPoint y: 96, distance: 12.0
click at [406, 96] on div "Contact [PERSON_NAME] [PHONE_NUMBER] [PERSON_NAME][EMAIL_ADDRESS][DOMAIN_NAME] …" at bounding box center [352, 106] width 518 height 66
drag, startPoint x: 406, startPoint y: 96, endPoint x: 442, endPoint y: 110, distance: 38.8
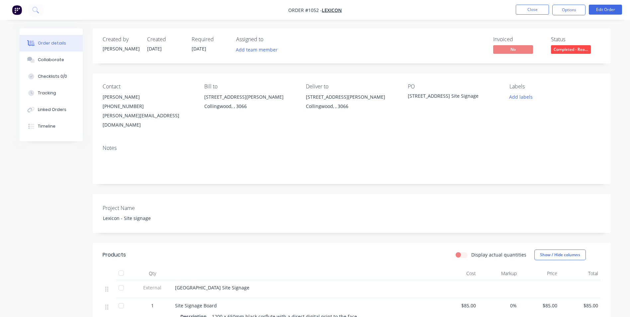
click at [442, 111] on div "PO [STREET_ADDRESS]-00005 - Hope St Site Signage" at bounding box center [453, 106] width 91 height 46
drag, startPoint x: 455, startPoint y: 95, endPoint x: 407, endPoint y: 91, distance: 47.3
click at [408, 91] on div "PO [STREET_ADDRESS]-00005 - Hope St Site Signage" at bounding box center [453, 106] width 91 height 46
drag, startPoint x: 237, startPoint y: 281, endPoint x: 172, endPoint y: 282, distance: 65.1
click at [172, 282] on div "[GEOGRAPHIC_DATA] Site Signage" at bounding box center [305, 289] width 266 height 18
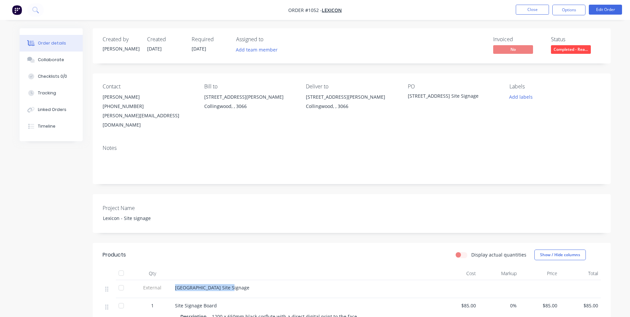
drag, startPoint x: 175, startPoint y: 279, endPoint x: 232, endPoint y: 271, distance: 57.0
click at [232, 280] on div "[GEOGRAPHIC_DATA] Site Signage" at bounding box center [305, 289] width 266 height 18
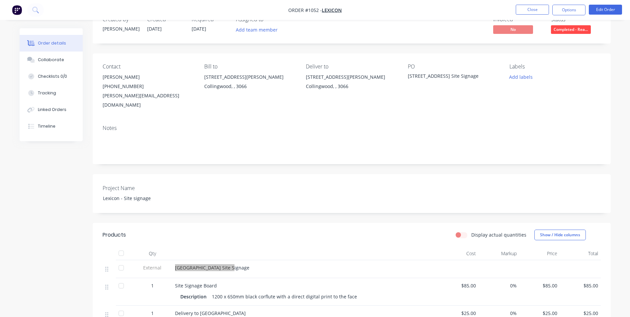
scroll to position [100, 0]
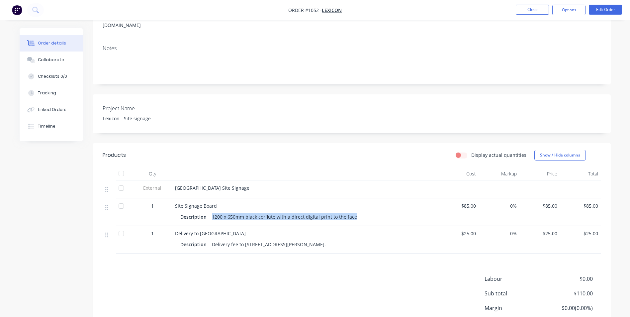
drag, startPoint x: 352, startPoint y: 209, endPoint x: 209, endPoint y: 208, distance: 142.8
click at [209, 212] on div "Description 1200 x 650mm black corflute with a direct digital print to the face" at bounding box center [305, 217] width 250 height 10
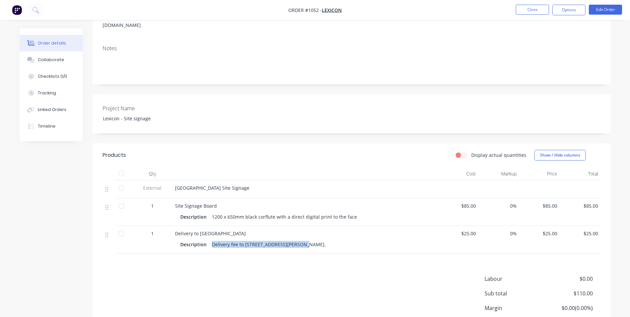
drag, startPoint x: 295, startPoint y: 234, endPoint x: 211, endPoint y: 235, distance: 84.0
click at [211, 239] on div "Delivery fee to [STREET_ADDRESS][PERSON_NAME]." at bounding box center [268, 244] width 119 height 10
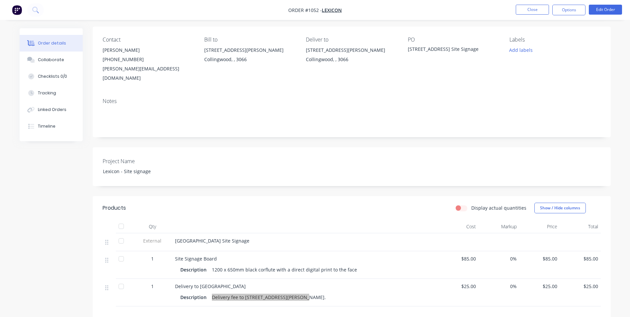
scroll to position [0, 0]
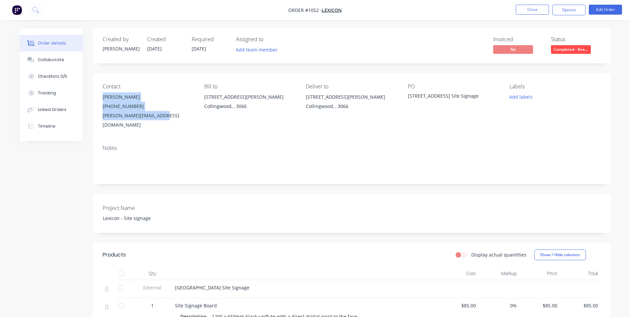
drag, startPoint x: 139, startPoint y: 111, endPoint x: 102, endPoint y: 97, distance: 39.4
click at [103, 97] on div "[PERSON_NAME] [PHONE_NUMBER] [PERSON_NAME][EMAIL_ADDRESS][DOMAIN_NAME]" at bounding box center [148, 110] width 91 height 37
click at [564, 7] on button "Options" at bounding box center [568, 10] width 33 height 11
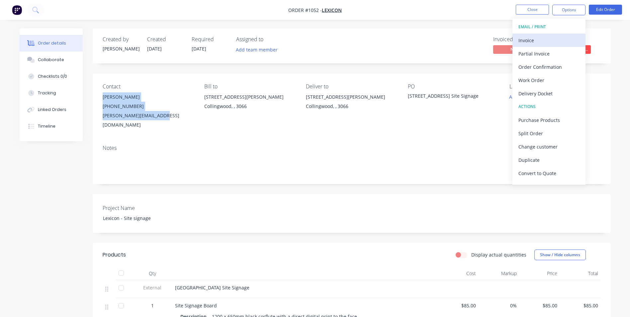
click at [520, 42] on div "Invoice" at bounding box center [548, 41] width 61 height 10
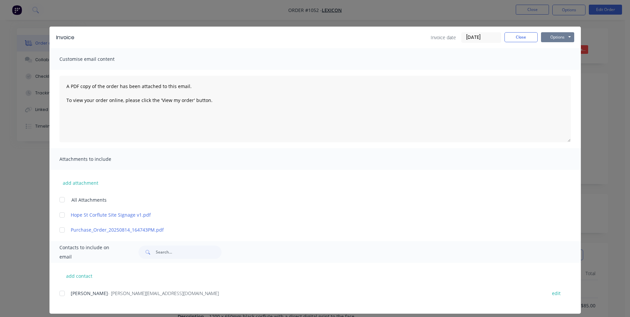
click at [551, 40] on button "Options" at bounding box center [557, 37] width 33 height 10
click at [544, 60] on button "Print" at bounding box center [562, 59] width 43 height 11
click at [526, 42] on div "Invoice date [DATE] Close Options Preview Print Email" at bounding box center [502, 37] width 143 height 11
click at [524, 37] on button "Close" at bounding box center [520, 37] width 33 height 10
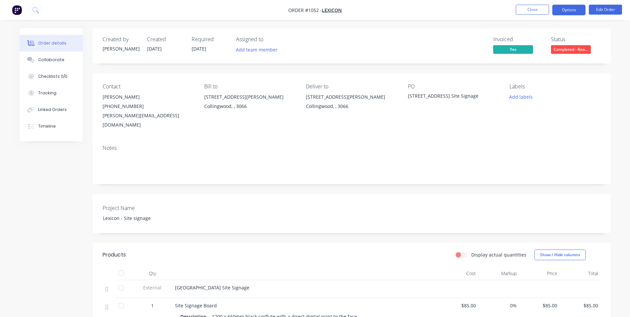
click at [573, 15] on button "Options" at bounding box center [568, 10] width 33 height 11
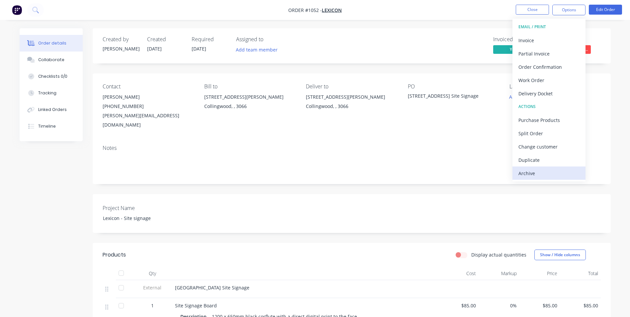
click at [538, 174] on div "Archive" at bounding box center [548, 173] width 61 height 10
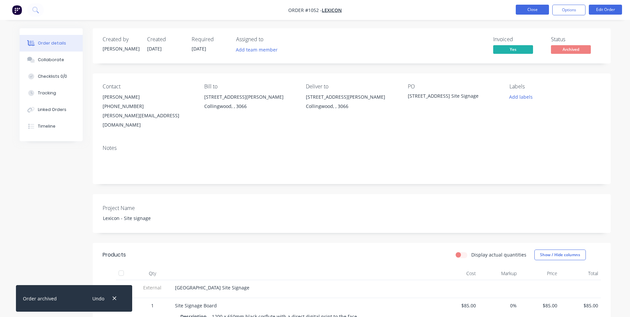
click at [534, 13] on button "Close" at bounding box center [532, 10] width 33 height 10
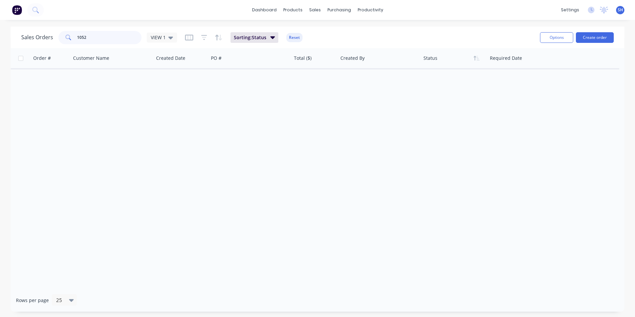
click at [99, 43] on input "1052" at bounding box center [109, 37] width 65 height 13
drag, startPoint x: 99, startPoint y: 42, endPoint x: 92, endPoint y: 42, distance: 6.3
click at [92, 42] on input "1052" at bounding box center [109, 37] width 65 height 13
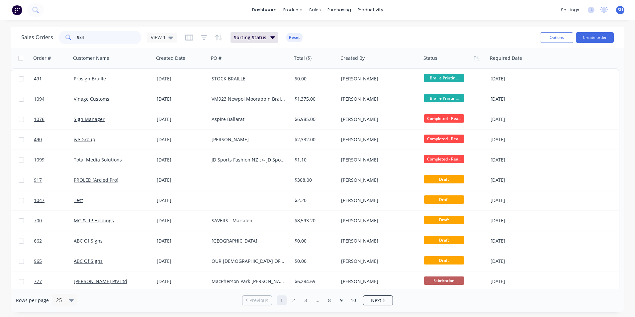
type input "984"
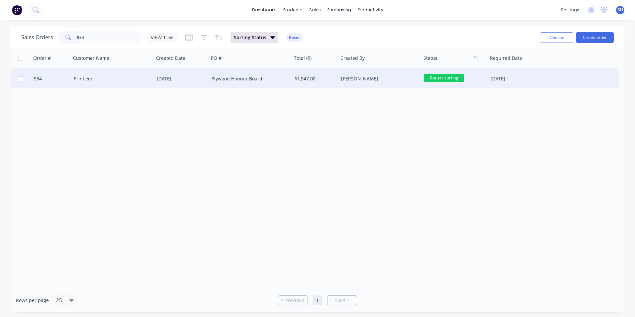
click at [222, 78] on div "Plywood Honour Board" at bounding box center [249, 78] width 74 height 7
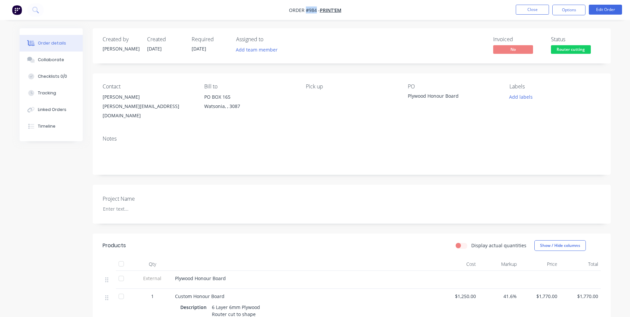
drag, startPoint x: 316, startPoint y: 9, endPoint x: 307, endPoint y: 9, distance: 9.6
click at [307, 9] on span "Order #984 -" at bounding box center [304, 10] width 31 height 6
drag, startPoint x: 462, startPoint y: 97, endPoint x: 408, endPoint y: 100, distance: 53.9
click at [408, 100] on div "Plywood Honour Board" at bounding box center [449, 96] width 83 height 9
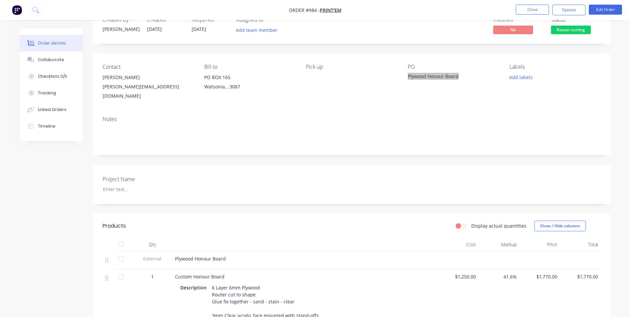
scroll to position [100, 0]
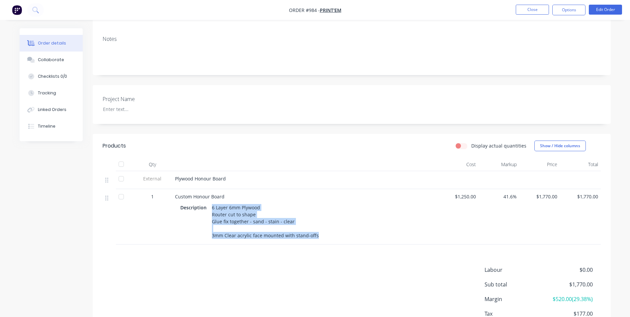
drag, startPoint x: 212, startPoint y: 201, endPoint x: 335, endPoint y: 229, distance: 126.5
click at [335, 229] on div "Description 6 Layer 6mm Plywood Router cut to shape Glue fix together - sand - …" at bounding box center [305, 222] width 250 height 38
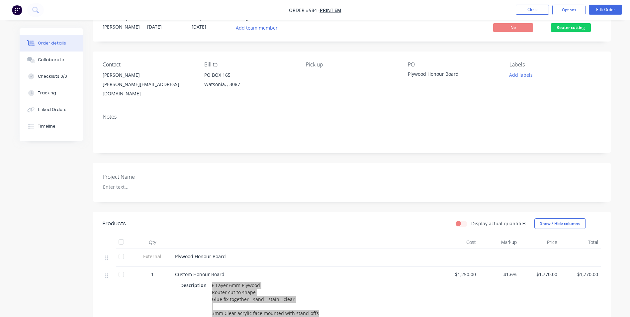
scroll to position [13, 0]
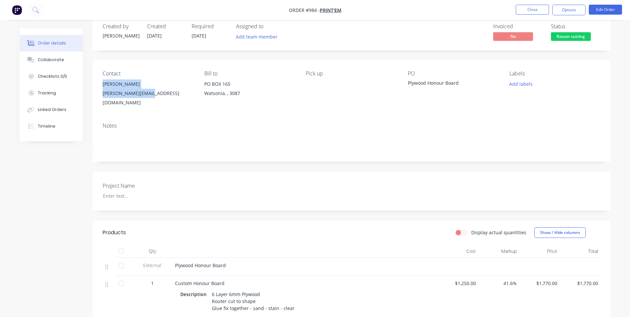
drag, startPoint x: 100, startPoint y: 85, endPoint x: 155, endPoint y: 100, distance: 56.4
click at [155, 100] on div "Contact Brad Parker-Hill [EMAIL_ADDRESS][DOMAIN_NAME] Bill to PO BOX 165 Watson…" at bounding box center [352, 88] width 518 height 57
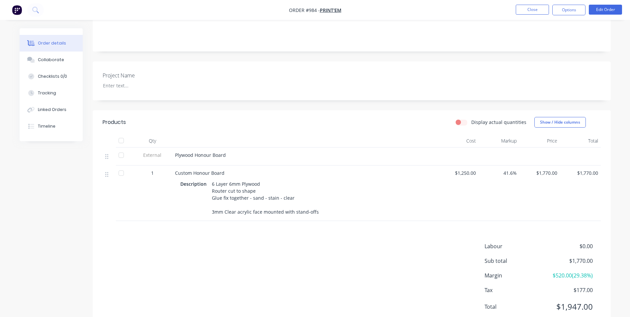
scroll to position [146, 0]
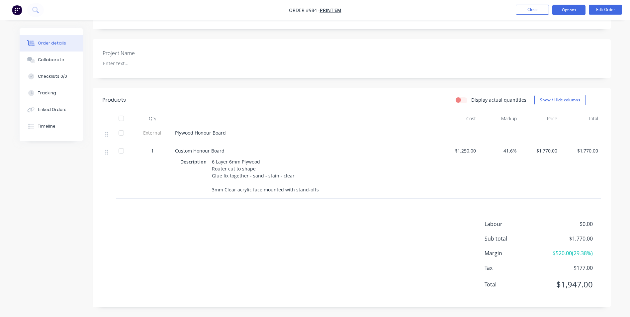
click at [561, 11] on button "Options" at bounding box center [568, 10] width 33 height 11
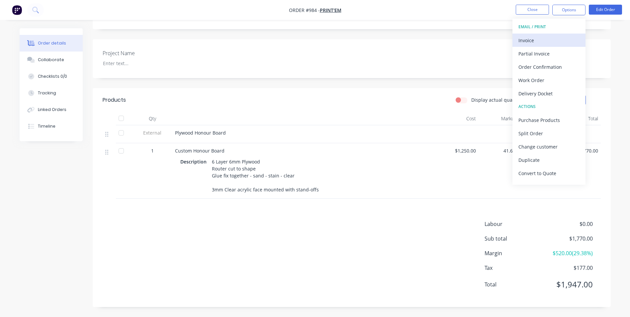
click at [525, 40] on div "Invoice" at bounding box center [548, 41] width 61 height 10
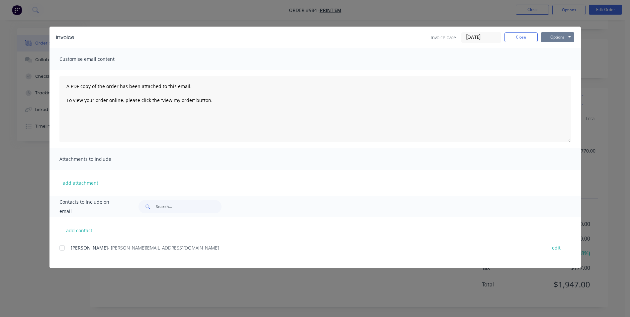
click at [549, 39] on button "Options" at bounding box center [557, 37] width 33 height 10
click at [551, 59] on button "Print" at bounding box center [562, 59] width 43 height 11
click at [523, 35] on button "Close" at bounding box center [520, 37] width 33 height 10
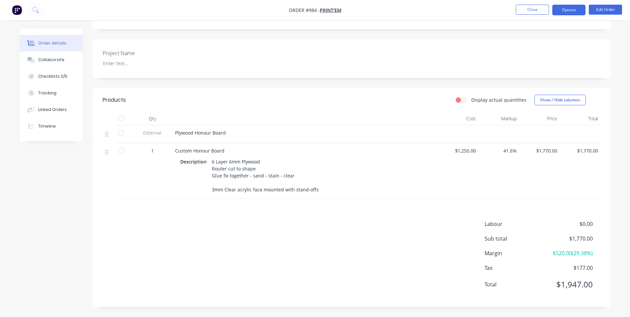
click at [559, 8] on button "Options" at bounding box center [568, 10] width 33 height 11
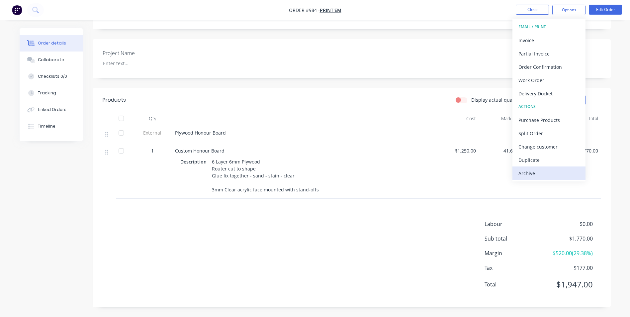
click at [544, 172] on div "Archive" at bounding box center [548, 173] width 61 height 10
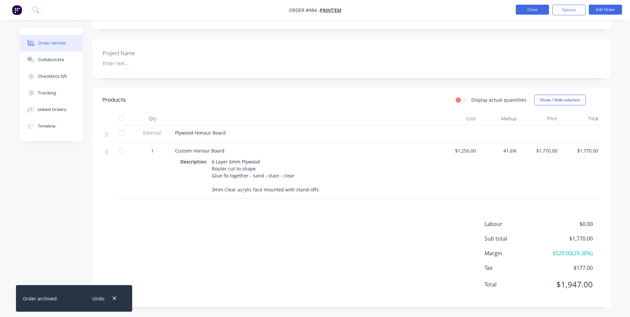
click at [540, 9] on button "Close" at bounding box center [532, 10] width 33 height 10
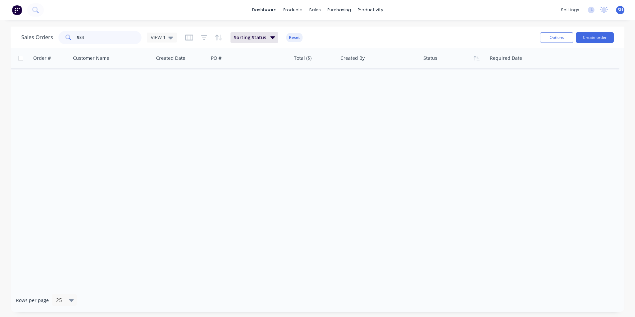
click at [104, 34] on input "984" at bounding box center [109, 37] width 65 height 13
click at [103, 34] on input "984" at bounding box center [109, 37] width 65 height 13
click at [80, 40] on input "984" at bounding box center [109, 37] width 65 height 13
drag, startPoint x: 85, startPoint y: 38, endPoint x: 69, endPoint y: 35, distance: 15.9
click at [69, 35] on div "984" at bounding box center [99, 37] width 83 height 13
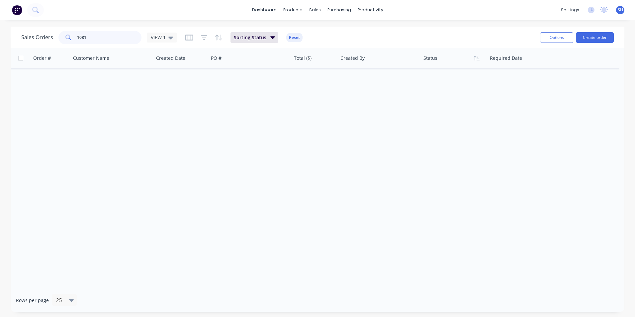
type input "1081"
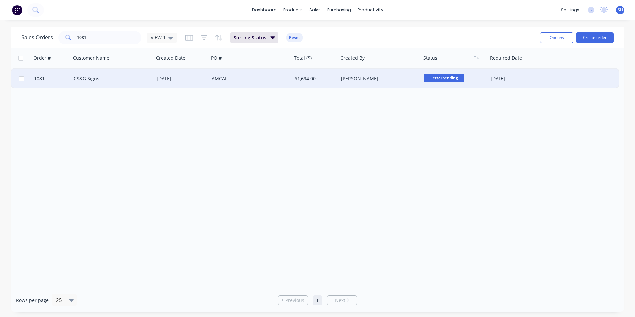
click at [128, 77] on div "CS&G Signs" at bounding box center [111, 78] width 74 height 7
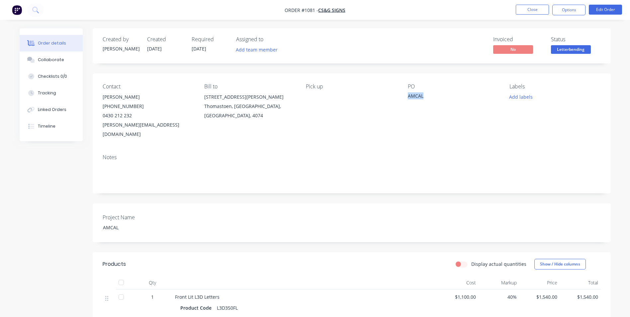
drag, startPoint x: 425, startPoint y: 96, endPoint x: 406, endPoint y: 94, distance: 19.7
click at [406, 94] on div "Contact [PERSON_NAME] [PHONE_NUMBER] [EMAIL_ADDRESS][DOMAIN_NAME] Bill to [STRE…" at bounding box center [352, 110] width 518 height 75
drag, startPoint x: 314, startPoint y: 9, endPoint x: 302, endPoint y: 9, distance: 12.3
click at [302, 9] on span "Order #1081 -" at bounding box center [302, 10] width 34 height 6
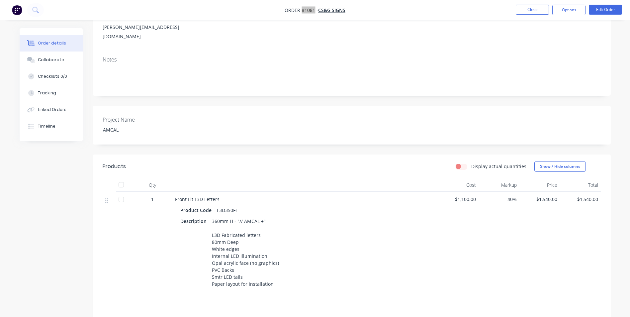
scroll to position [100, 0]
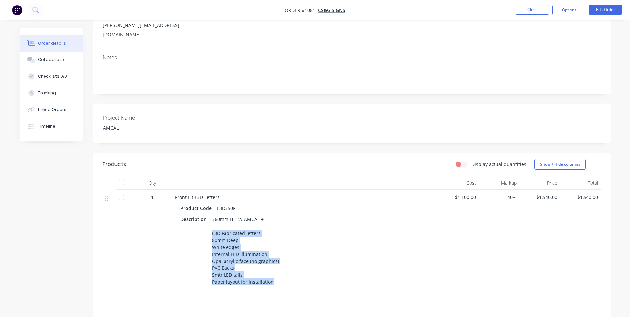
drag, startPoint x: 211, startPoint y: 223, endPoint x: 279, endPoint y: 274, distance: 85.1
click at [279, 274] on div "Description 360mm H - "// AMCAL +" L3D Fabricated letters 80mm Deep White edges…" at bounding box center [305, 250] width 250 height 72
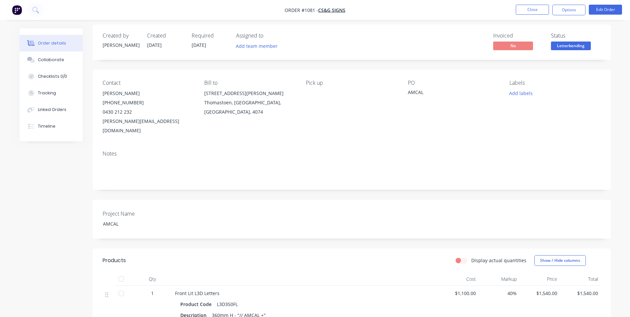
scroll to position [0, 0]
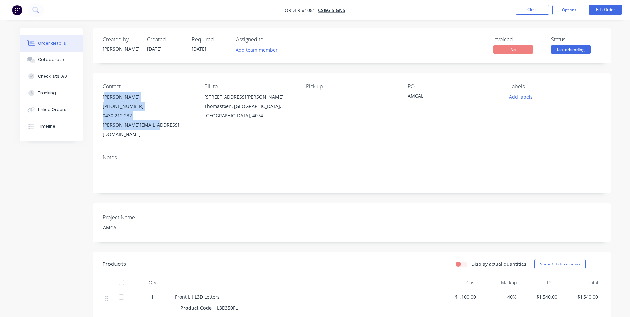
drag, startPoint x: 104, startPoint y: 98, endPoint x: 162, endPoint y: 128, distance: 65.1
click at [162, 128] on div "[PERSON_NAME] [PHONE_NUMBER] [PERSON_NAME][EMAIL_ADDRESS][DOMAIN_NAME]" at bounding box center [148, 115] width 91 height 46
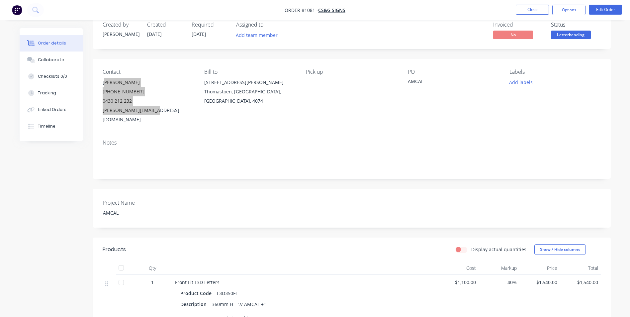
scroll to position [205, 0]
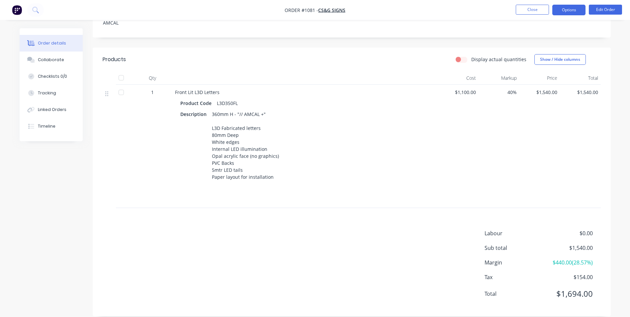
click at [575, 8] on button "Options" at bounding box center [568, 10] width 33 height 11
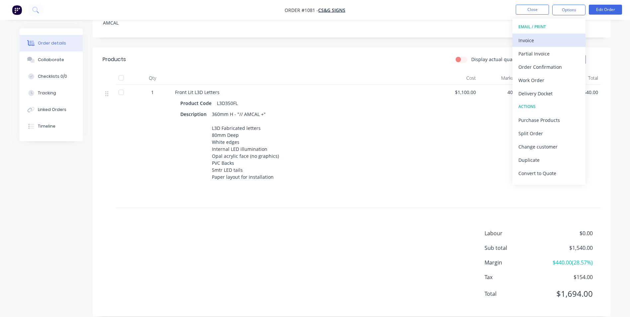
click at [555, 36] on div "Invoice" at bounding box center [548, 41] width 61 height 10
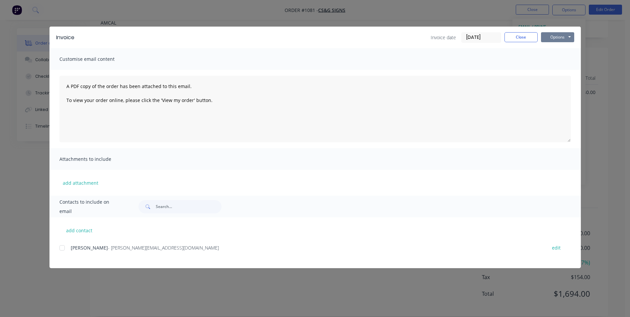
click at [564, 35] on button "Options" at bounding box center [557, 37] width 33 height 10
click at [557, 60] on button "Print" at bounding box center [562, 59] width 43 height 11
click at [529, 33] on button "Close" at bounding box center [520, 37] width 33 height 10
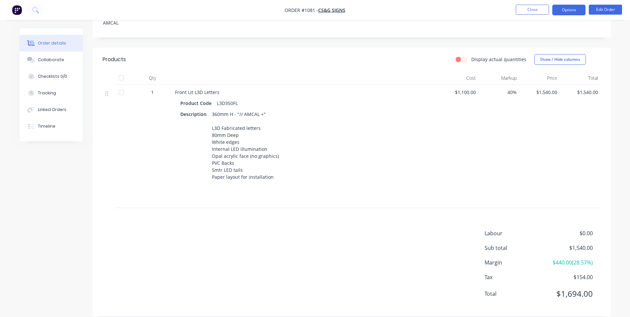
click at [572, 8] on button "Options" at bounding box center [568, 10] width 33 height 11
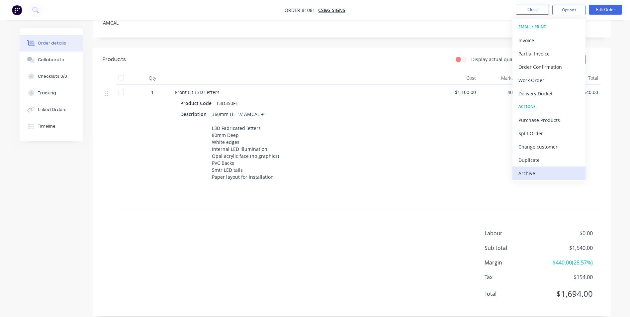
click at [547, 176] on div "Archive" at bounding box center [548, 173] width 61 height 10
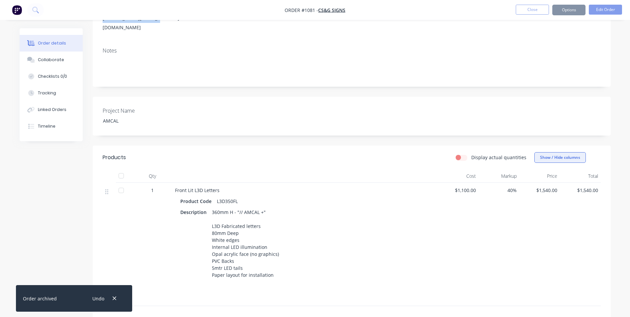
scroll to position [0, 0]
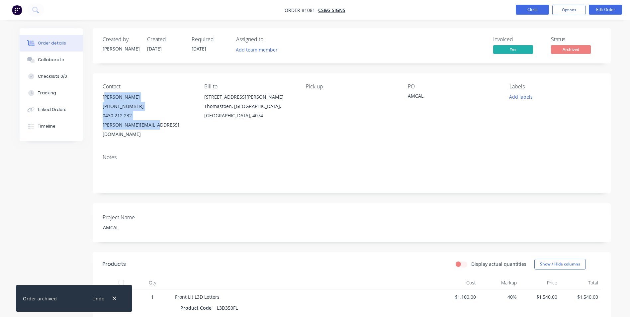
click at [541, 12] on button "Close" at bounding box center [532, 10] width 33 height 10
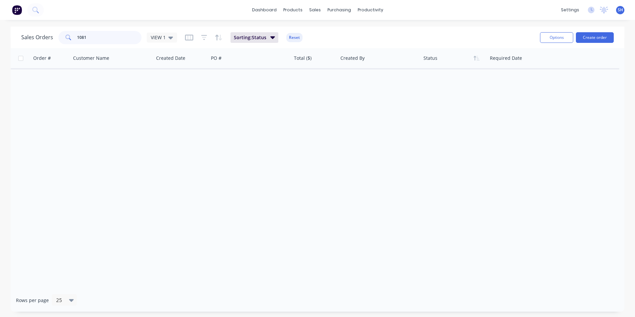
click at [133, 38] on input "1081" at bounding box center [109, 37] width 65 height 13
click at [131, 36] on input "1081" at bounding box center [109, 37] width 65 height 13
drag, startPoint x: 87, startPoint y: 39, endPoint x: 69, endPoint y: 38, distance: 17.9
click at [69, 38] on div "1081" at bounding box center [99, 37] width 83 height 13
type input "1094"
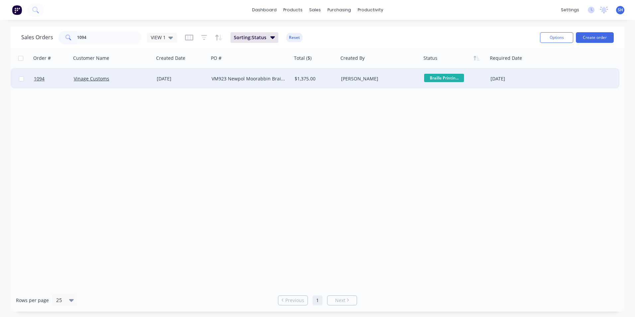
click at [240, 77] on div "VM923 Newpol Moorabbin Brailles" at bounding box center [249, 78] width 74 height 7
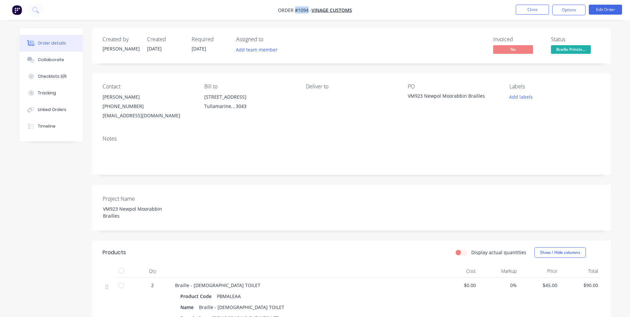
drag, startPoint x: 309, startPoint y: 11, endPoint x: 295, endPoint y: 13, distance: 13.7
click at [295, 13] on span "Order #1094 -" at bounding box center [295, 10] width 34 height 6
drag, startPoint x: 423, startPoint y: 96, endPoint x: 384, endPoint y: 108, distance: 40.4
click at [409, 95] on div "VM923 Newpol Moorabbin Brailles" at bounding box center [449, 96] width 83 height 9
click at [489, 97] on div "VM923 Newpol Moorabbin Brailles" at bounding box center [449, 96] width 83 height 9
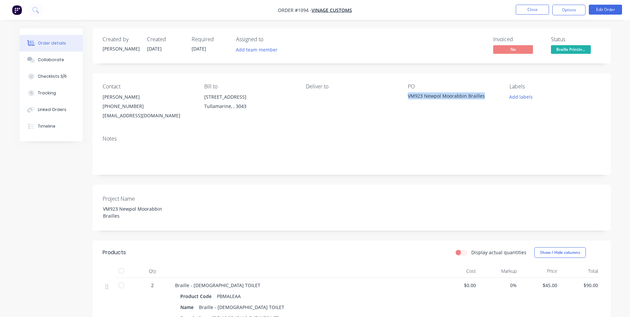
drag, startPoint x: 486, startPoint y: 97, endPoint x: 403, endPoint y: 101, distance: 82.8
click at [403, 101] on div "Contact [PERSON_NAME] [PHONE_NUMBER] [EMAIL_ADDRESS][DOMAIN_NAME] Bill to [STRE…" at bounding box center [352, 101] width 518 height 57
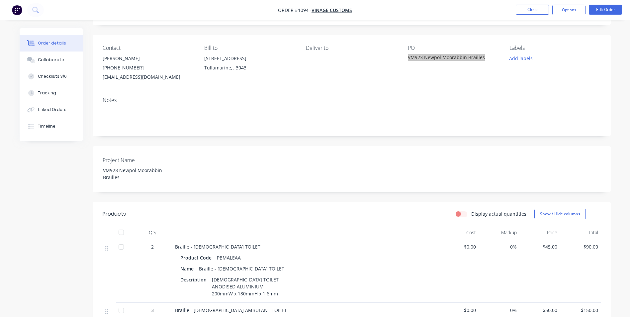
scroll to position [100, 0]
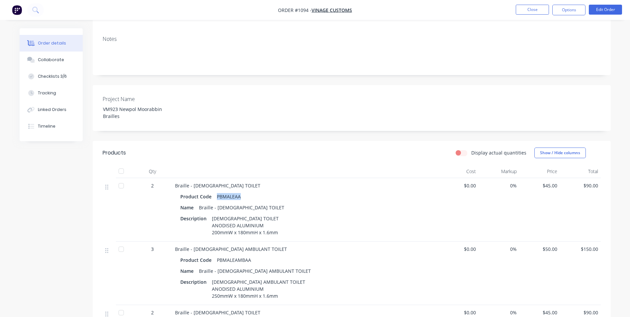
drag, startPoint x: 239, startPoint y: 196, endPoint x: 210, endPoint y: 196, distance: 28.9
click at [210, 196] on div "Product Code PBMALEAA" at bounding box center [305, 197] width 250 height 10
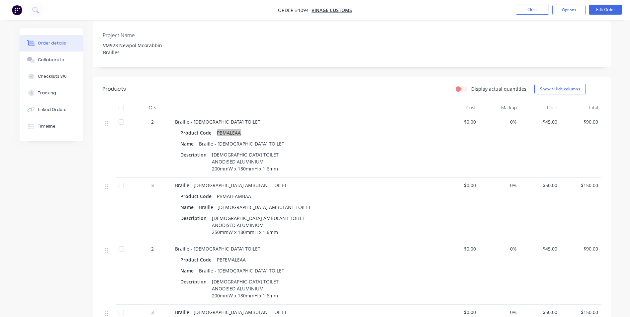
scroll to position [166, 0]
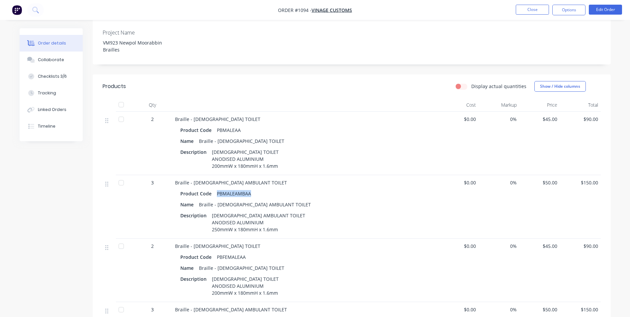
drag, startPoint x: 250, startPoint y: 193, endPoint x: 216, endPoint y: 194, distance: 34.6
click at [216, 194] on div "PBMALEAMBAA" at bounding box center [234, 194] width 40 height 10
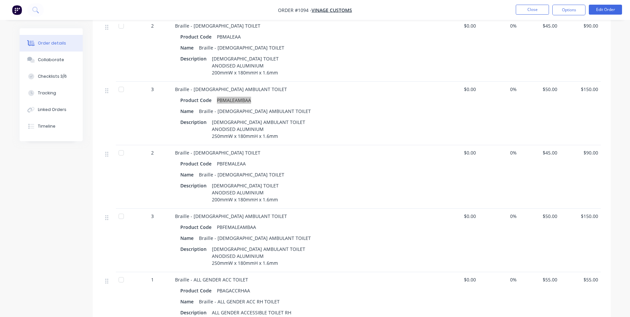
scroll to position [266, 0]
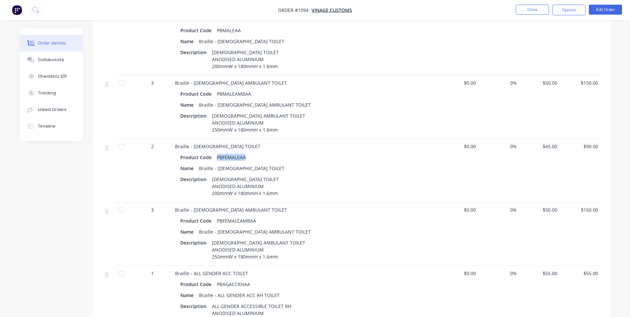
drag, startPoint x: 247, startPoint y: 158, endPoint x: 215, endPoint y: 156, distance: 31.6
click at [215, 156] on div "PBFEMALEAA" at bounding box center [231, 157] width 34 height 10
drag, startPoint x: 253, startPoint y: 221, endPoint x: 217, endPoint y: 221, distance: 36.5
click at [217, 221] on div "PBFEMALEAMBAA" at bounding box center [236, 221] width 45 height 10
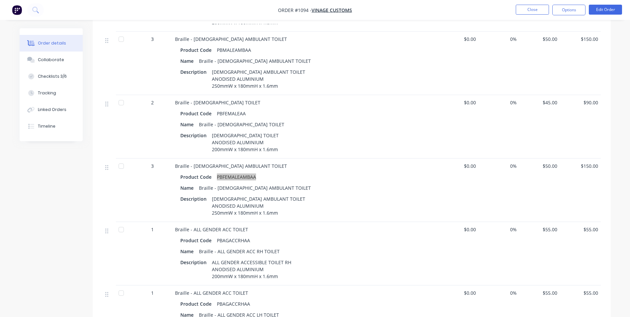
scroll to position [365, 0]
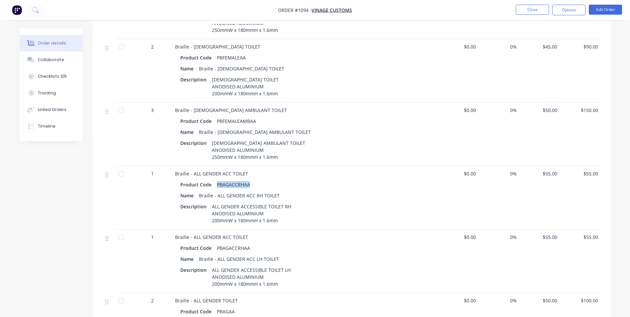
drag, startPoint x: 248, startPoint y: 185, endPoint x: 215, endPoint y: 184, distance: 33.2
click at [215, 184] on div "PBAGACCRHAA" at bounding box center [233, 185] width 39 height 10
drag, startPoint x: 250, startPoint y: 248, endPoint x: 218, endPoint y: 245, distance: 32.0
click at [218, 245] on div "PBAGACCRHAA" at bounding box center [233, 248] width 39 height 10
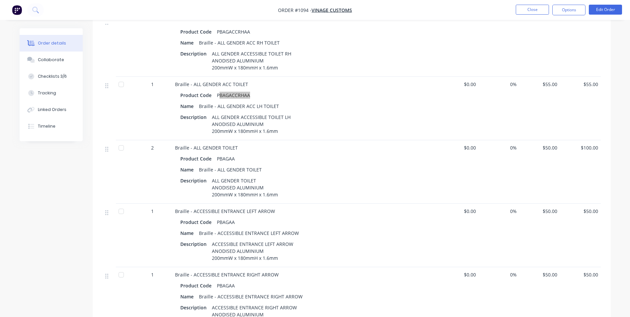
scroll to position [531, 0]
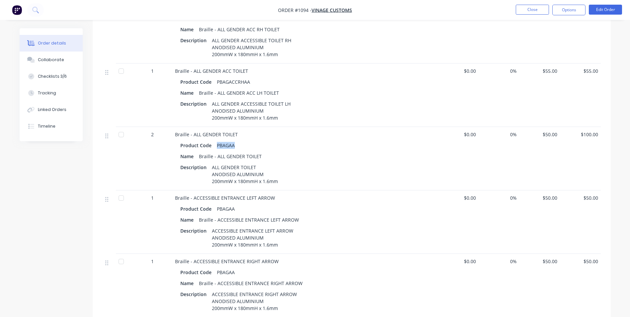
drag, startPoint x: 233, startPoint y: 145, endPoint x: 216, endPoint y: 144, distance: 17.7
click at [216, 144] on div "PBAGAA" at bounding box center [225, 145] width 23 height 10
click at [241, 145] on div "Product Code PBAGAA" at bounding box center [305, 145] width 250 height 10
drag, startPoint x: 232, startPoint y: 144, endPoint x: 215, endPoint y: 143, distance: 17.3
click at [215, 143] on div "PBAGAA" at bounding box center [225, 145] width 23 height 10
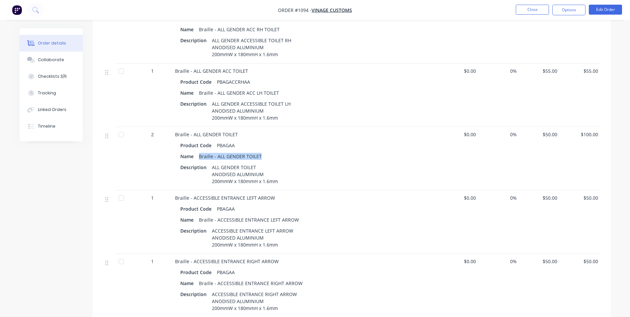
drag, startPoint x: 199, startPoint y: 156, endPoint x: 263, endPoint y: 159, distance: 64.1
click at [263, 159] on div "Name Braille - ALL GENDER TOILET" at bounding box center [305, 156] width 250 height 10
drag, startPoint x: 212, startPoint y: 174, endPoint x: 298, endPoint y: 184, distance: 86.9
click at [298, 184] on div "Description ALL GENDER TOILET ANODISED ALUMINIUM 200mmW x 180mmH x 1.6mm" at bounding box center [305, 174] width 250 height 24
drag, startPoint x: 235, startPoint y: 208, endPoint x: 216, endPoint y: 208, distance: 18.6
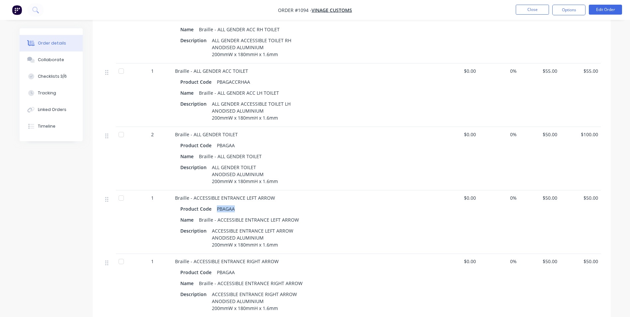
click at [216, 208] on div "PBAGAA" at bounding box center [225, 209] width 23 height 10
drag, startPoint x: 299, startPoint y: 218, endPoint x: 200, endPoint y: 219, distance: 98.6
click at [200, 219] on div "Name Braille - ACCESSIBLE ENTRANCE LEFT ARROW" at bounding box center [305, 220] width 250 height 10
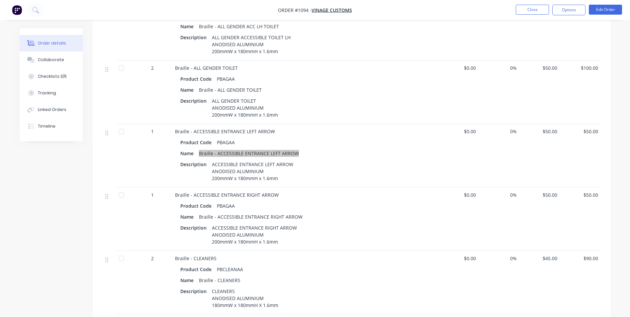
scroll to position [664, 0]
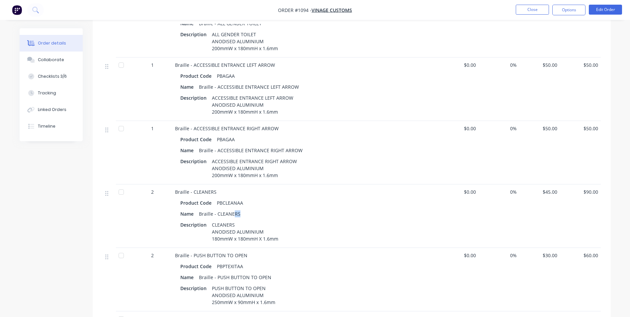
drag, startPoint x: 240, startPoint y: 214, endPoint x: 235, endPoint y: 213, distance: 5.4
click at [235, 213] on div "Braille - CLEANERS" at bounding box center [219, 214] width 47 height 10
drag, startPoint x: 235, startPoint y: 213, endPoint x: 309, endPoint y: 231, distance: 76.0
click at [310, 232] on div "Description CLEANERS ANODISED ALUMINIUM 180mmW x 180mmH X 1.6mm" at bounding box center [305, 232] width 250 height 24
drag, startPoint x: 243, startPoint y: 203, endPoint x: 215, endPoint y: 200, distance: 28.4
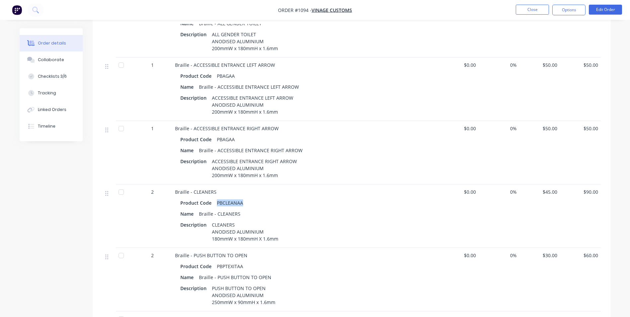
click at [215, 200] on div "Product Code PBCLEANAA" at bounding box center [305, 203] width 250 height 10
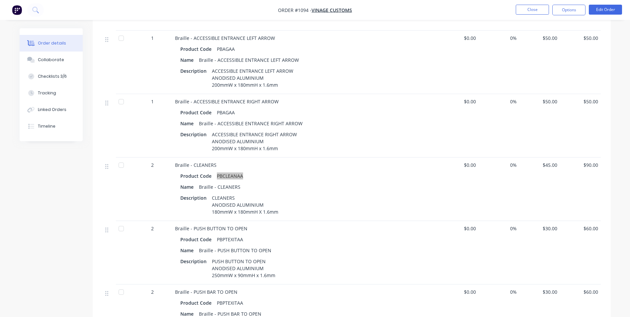
scroll to position [731, 0]
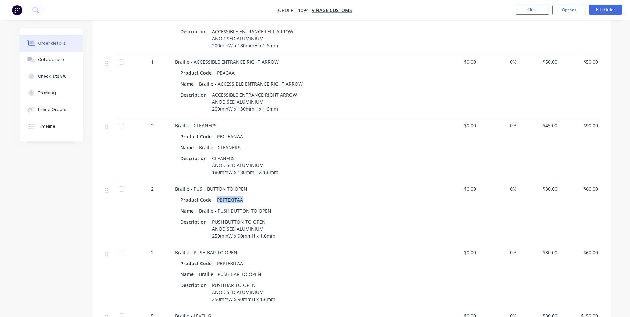
drag, startPoint x: 243, startPoint y: 200, endPoint x: 216, endPoint y: 200, distance: 27.6
click at [216, 200] on div "PBPTEXITAA" at bounding box center [230, 200] width 32 height 10
drag, startPoint x: 244, startPoint y: 189, endPoint x: 194, endPoint y: 186, distance: 50.9
click at [194, 186] on span "Braille - PUSH BUTTON TO OPEN" at bounding box center [211, 189] width 72 height 6
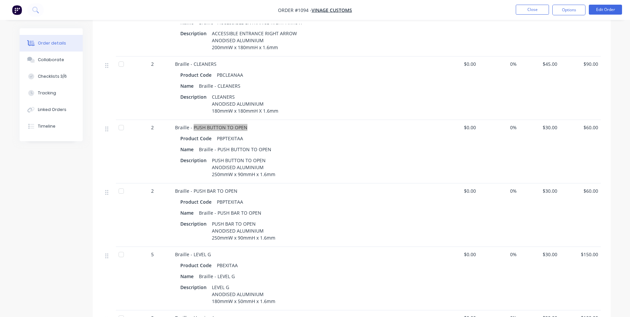
scroll to position [797, 0]
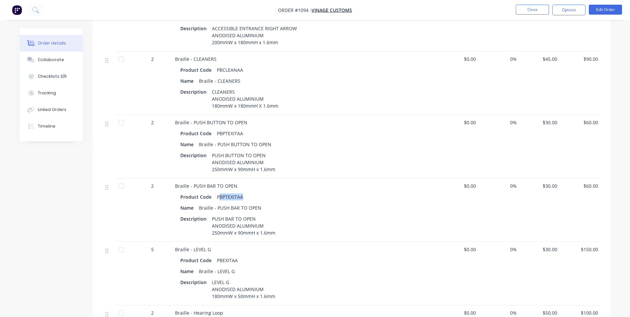
drag, startPoint x: 243, startPoint y: 197, endPoint x: 218, endPoint y: 196, distance: 24.6
click at [218, 196] on div "PBPTEXITAA" at bounding box center [230, 197] width 32 height 10
click at [264, 208] on div "Name Braille - PUSH BAR TO OPEN" at bounding box center [305, 208] width 250 height 10
drag, startPoint x: 262, startPoint y: 206, endPoint x: 199, endPoint y: 211, distance: 63.3
click at [199, 211] on div "Name Braille - PUSH BAR TO OPEN" at bounding box center [305, 208] width 250 height 10
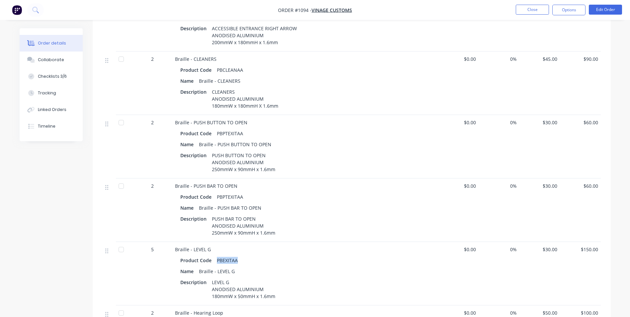
drag, startPoint x: 238, startPoint y: 259, endPoint x: 216, endPoint y: 261, distance: 22.7
click at [216, 261] on div "PBEXITAA" at bounding box center [227, 260] width 26 height 10
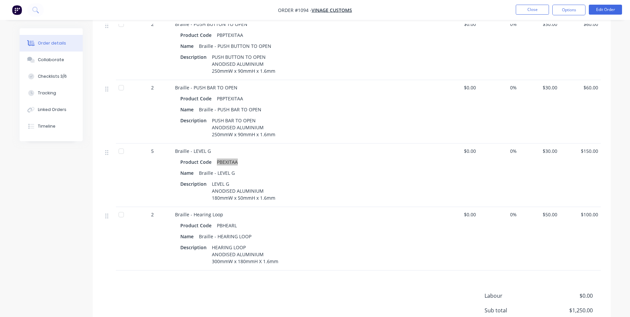
scroll to position [897, 0]
drag, startPoint x: 228, startPoint y: 182, endPoint x: 212, endPoint y: 181, distance: 16.3
click at [212, 181] on div "LEVEL G ANODISED ALUMINIUM 180mmW x 50mmH x 1.6mm" at bounding box center [243, 190] width 69 height 24
drag, startPoint x: 212, startPoint y: 181, endPoint x: 272, endPoint y: 175, distance: 59.8
click at [272, 175] on div "Name Braille - LEVEL G" at bounding box center [305, 172] width 250 height 10
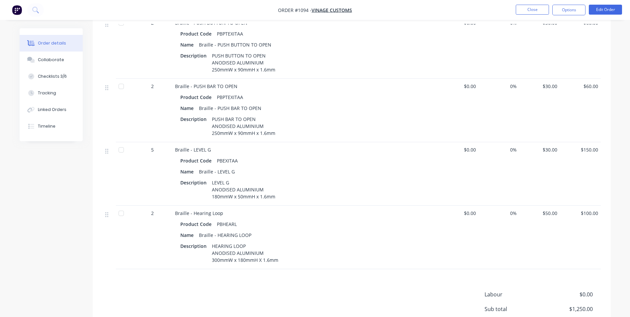
click at [358, 220] on div "Product Code PBHEARL" at bounding box center [305, 224] width 250 height 10
drag, startPoint x: 240, startPoint y: 225, endPoint x: 216, endPoint y: 225, distance: 24.2
click at [216, 225] on div "Product Code PBHEARL" at bounding box center [305, 224] width 250 height 10
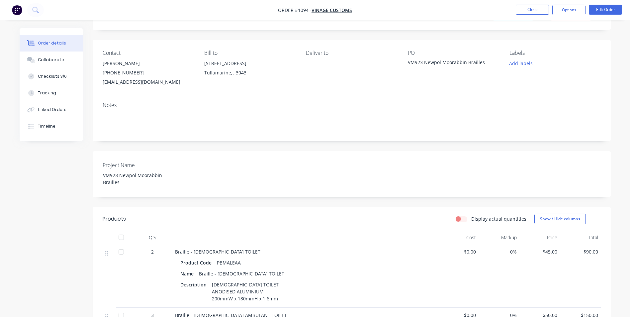
scroll to position [0, 0]
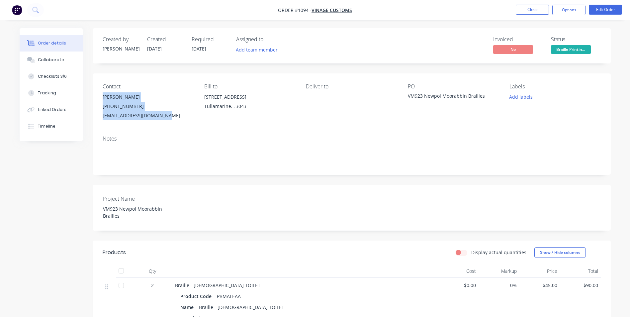
drag, startPoint x: 169, startPoint y: 115, endPoint x: 98, endPoint y: 98, distance: 73.6
click at [98, 98] on div "Contact [PERSON_NAME] [PHONE_NUMBER] [EMAIL_ADDRESS][DOMAIN_NAME] Bill to [STRE…" at bounding box center [352, 101] width 518 height 57
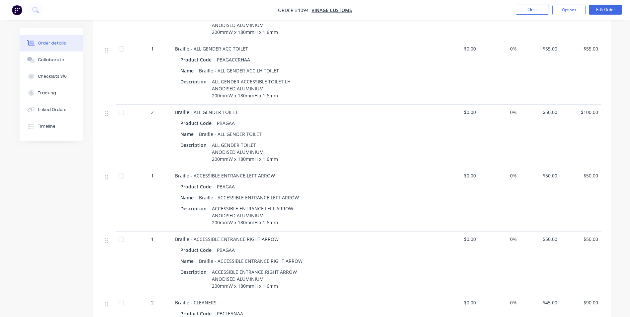
scroll to position [731, 0]
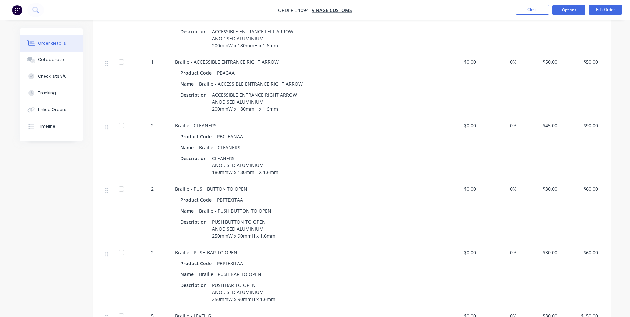
click at [575, 5] on button "Options" at bounding box center [568, 10] width 33 height 11
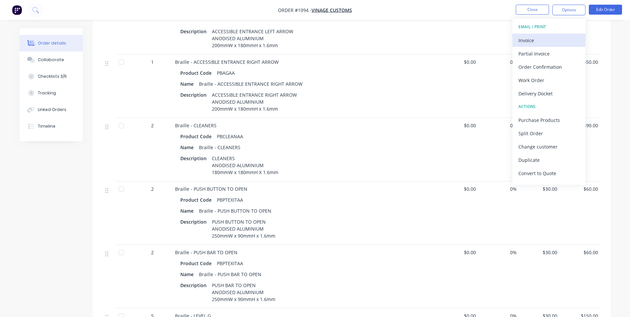
click at [552, 42] on div "Invoice" at bounding box center [548, 41] width 61 height 10
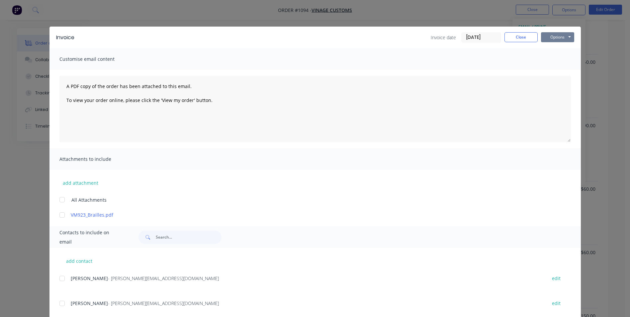
click at [565, 37] on button "Options" at bounding box center [557, 37] width 33 height 10
click at [559, 61] on button "Print" at bounding box center [562, 59] width 43 height 11
drag, startPoint x: 522, startPoint y: 38, endPoint x: 570, endPoint y: 19, distance: 51.5
click at [522, 37] on button "Close" at bounding box center [520, 37] width 33 height 10
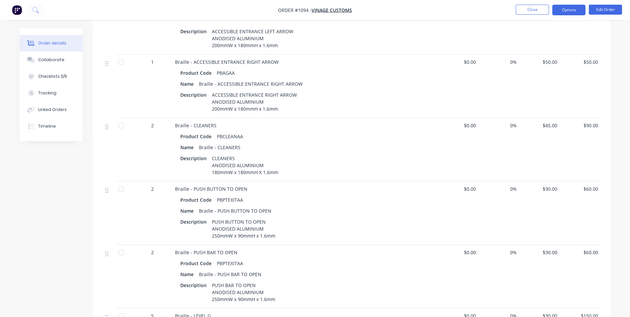
click at [574, 11] on button "Options" at bounding box center [568, 10] width 33 height 11
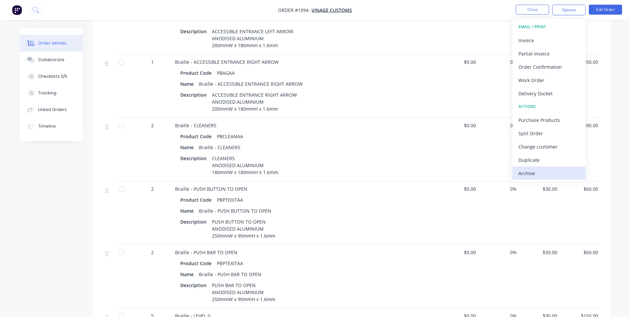
click at [535, 173] on div "Archive" at bounding box center [548, 173] width 61 height 10
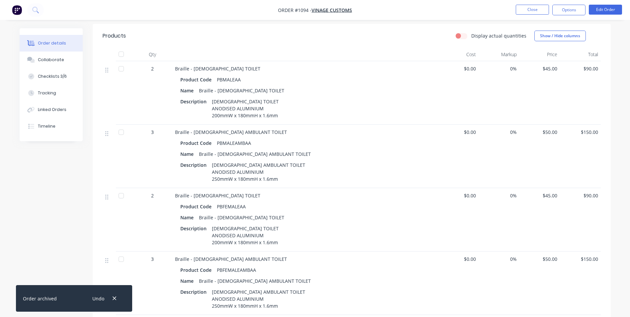
scroll to position [166, 0]
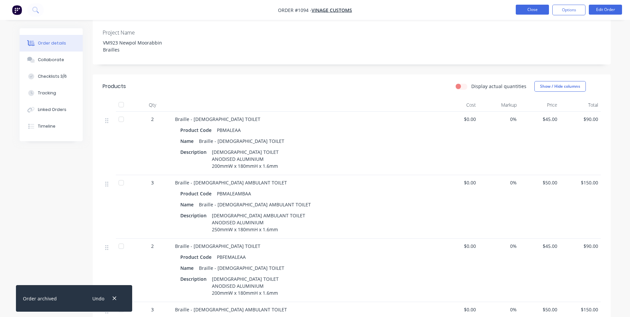
click at [540, 11] on button "Close" at bounding box center [532, 10] width 33 height 10
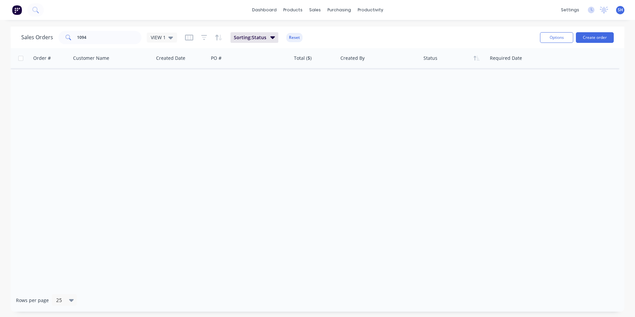
click at [373, 137] on div "Order # Customer Name Created Date PO # Total ($) Created By Status Required Da…" at bounding box center [318, 168] width 614 height 240
